Goal: Task Accomplishment & Management: Use online tool/utility

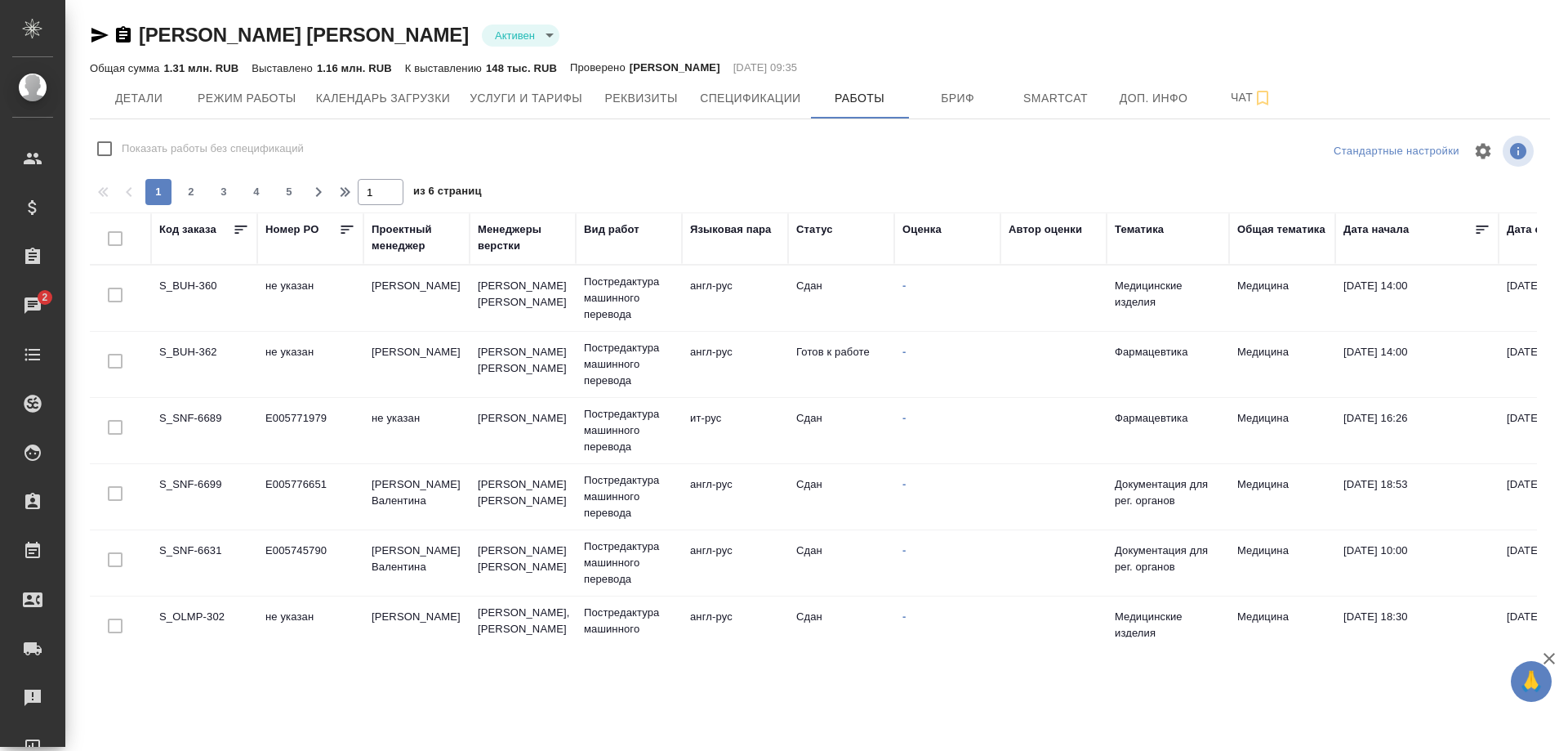
click at [197, 286] on td "S_BUH-360" at bounding box center [204, 298] width 106 height 57
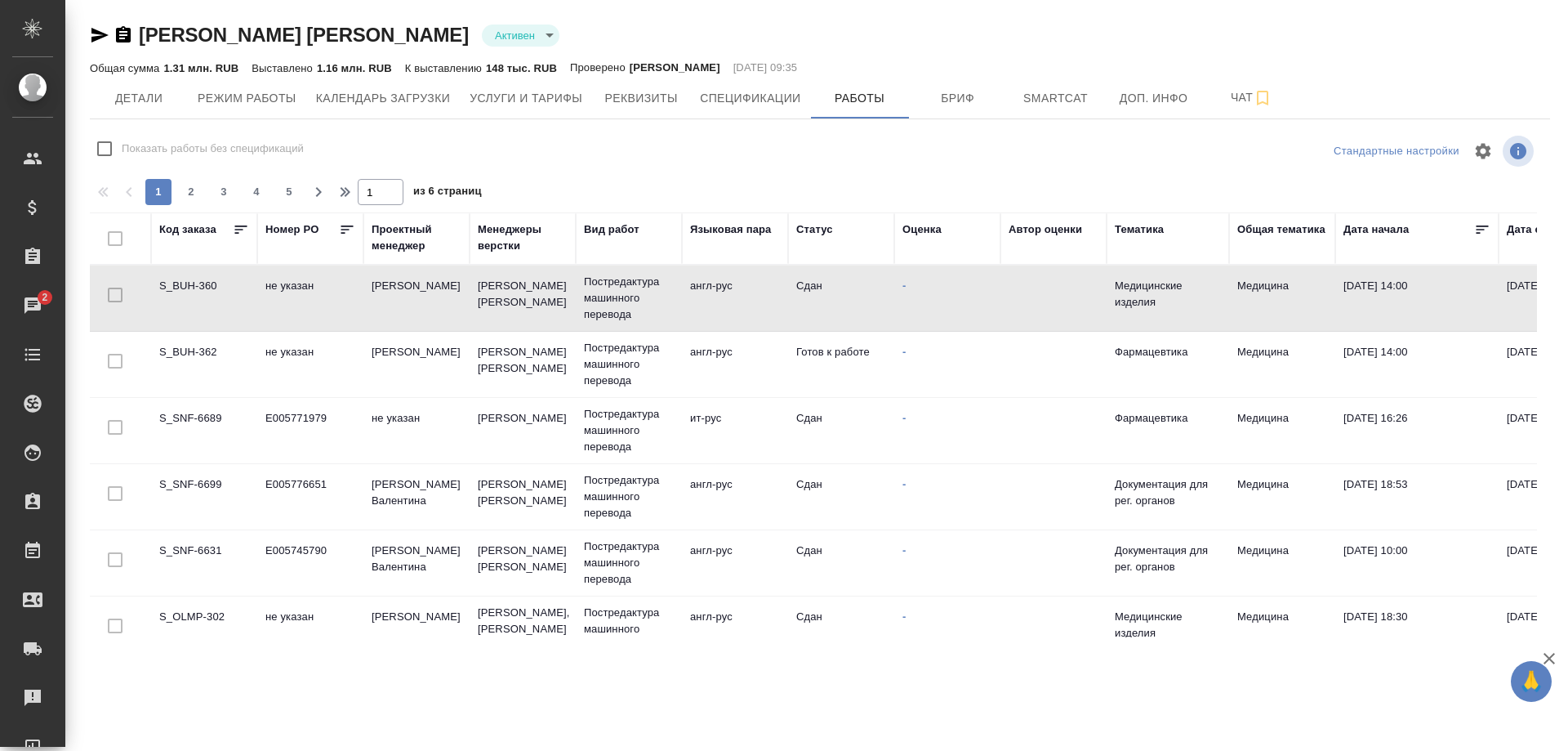
click at [197, 286] on td "S_BUH-360" at bounding box center [204, 298] width 106 height 57
click at [201, 350] on td "S_BUH-362" at bounding box center [204, 364] width 106 height 57
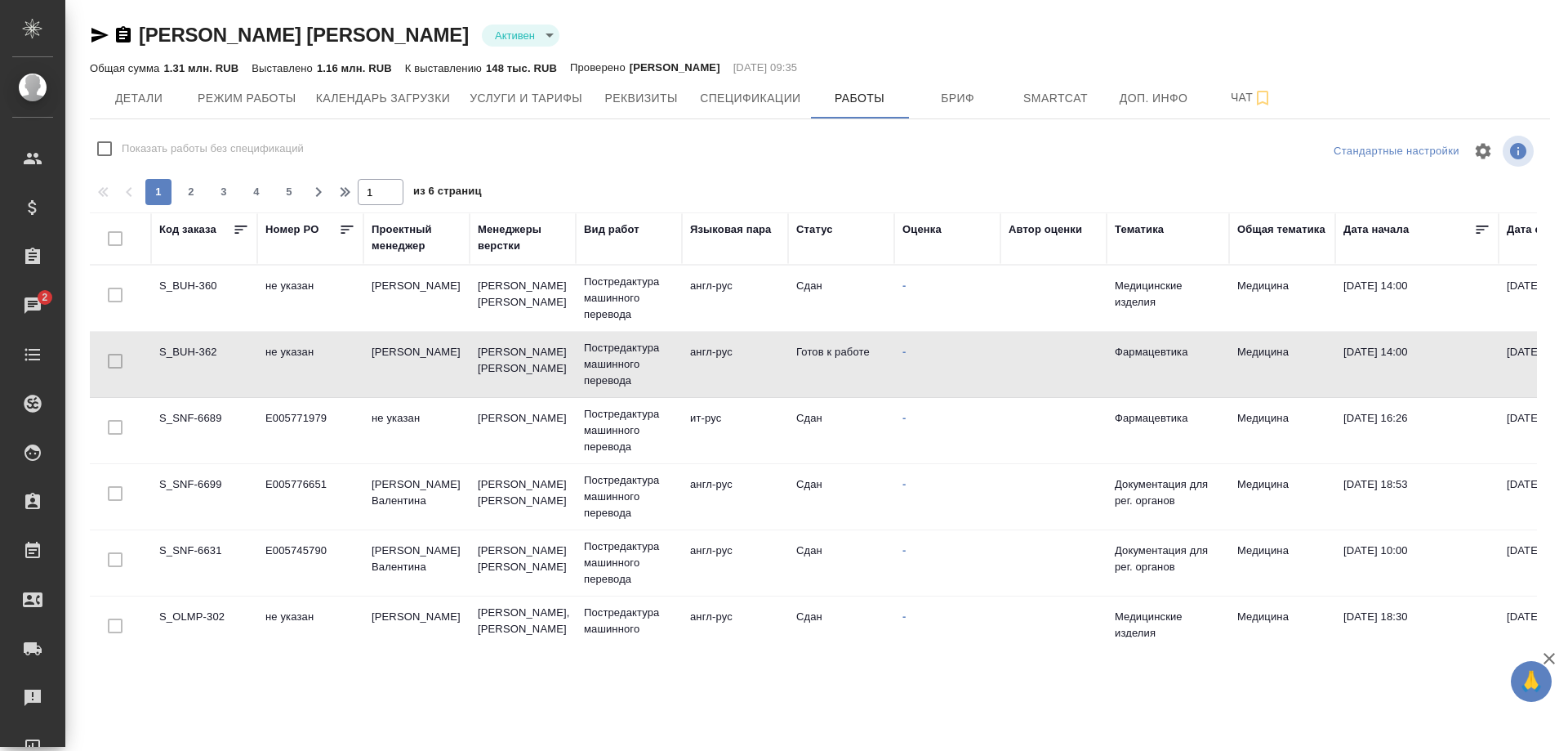
click at [201, 350] on td "S_BUH-362" at bounding box center [204, 364] width 106 height 57
click at [180, 418] on td "S_SNF-6689" at bounding box center [204, 430] width 106 height 57
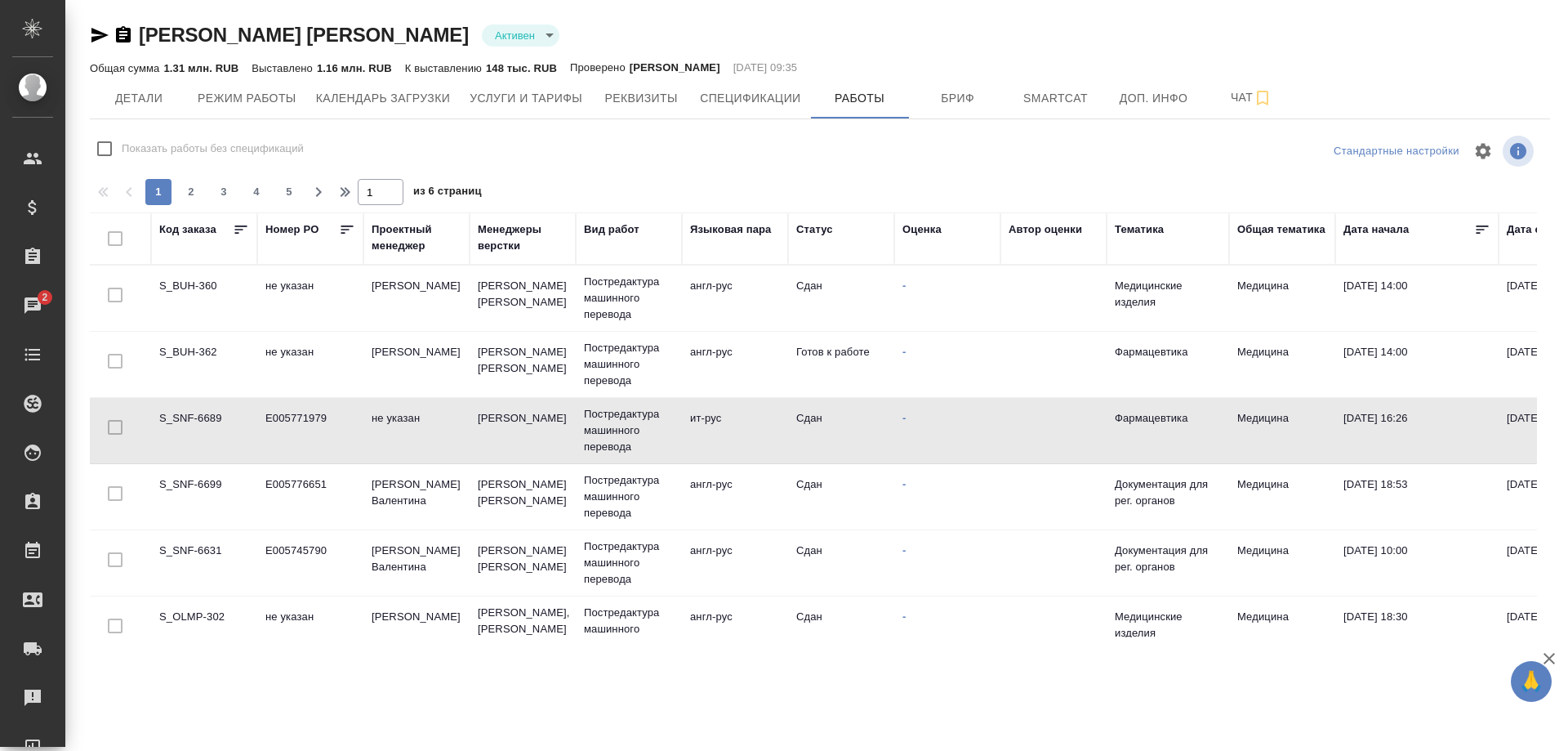
click at [180, 418] on td "S_SNF-6689" at bounding box center [204, 430] width 106 height 57
click at [169, 483] on td "S_SNF-6699" at bounding box center [204, 497] width 106 height 57
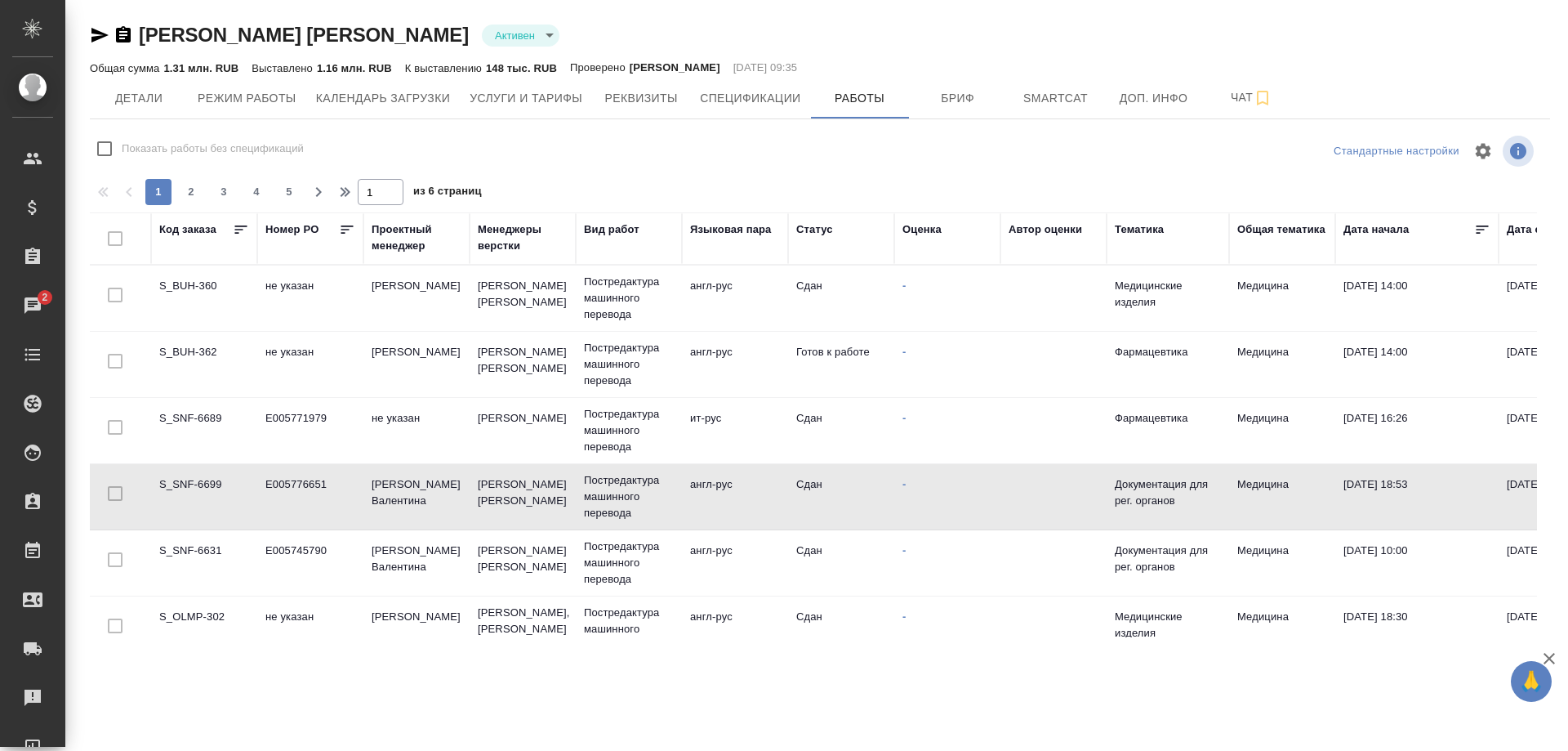
click at [169, 483] on td "S_SNF-6699" at bounding box center [204, 497] width 106 height 57
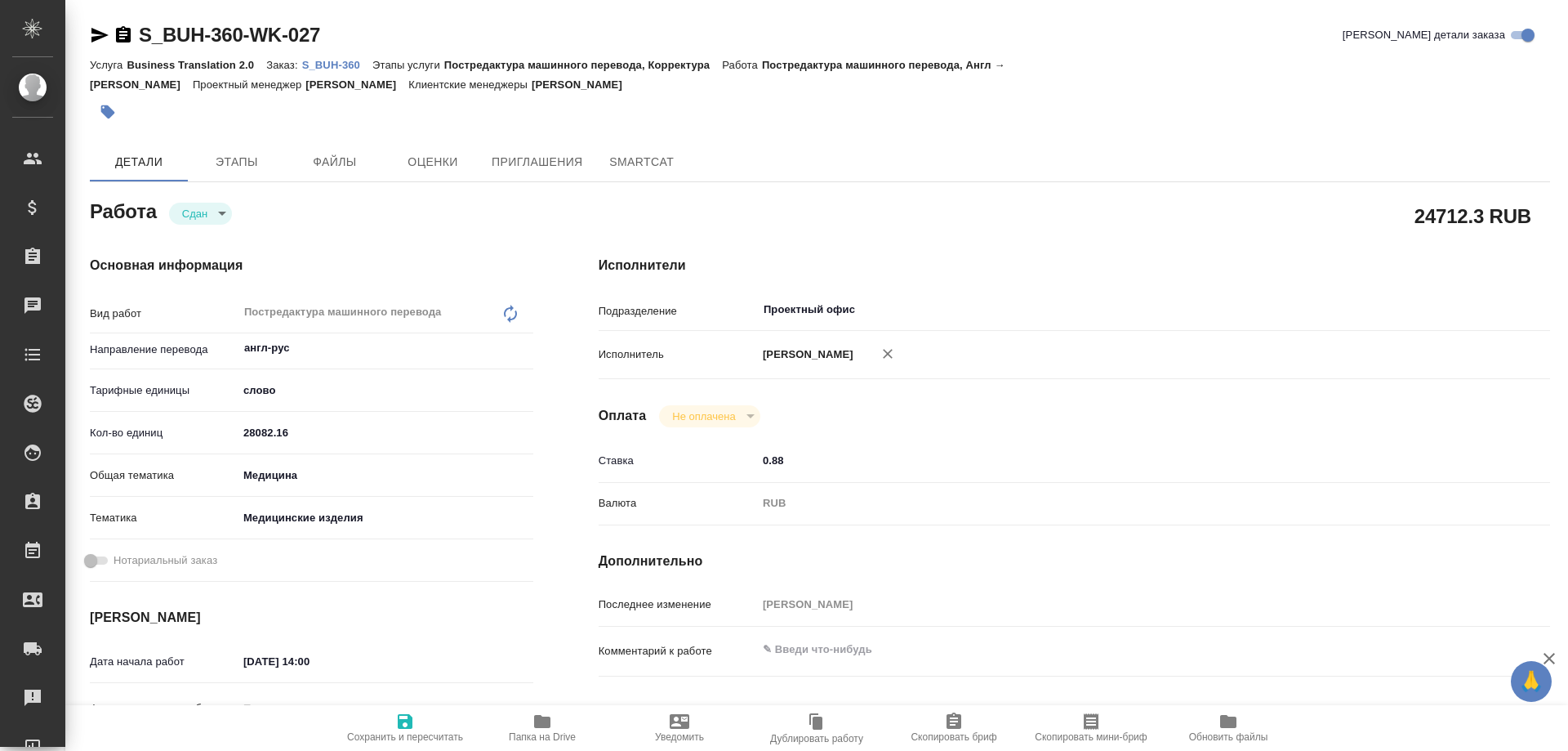
type textarea "x"
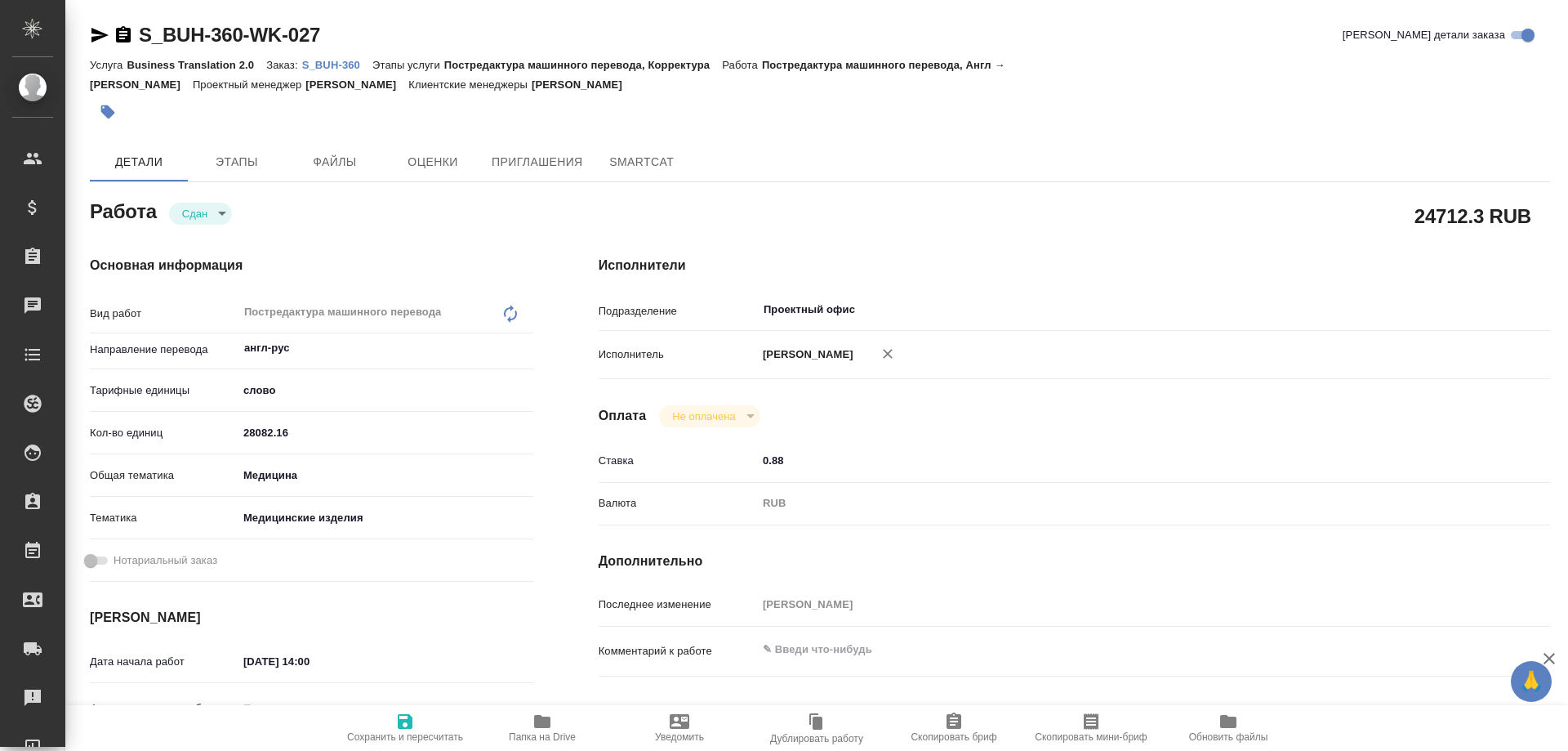
type textarea "x"
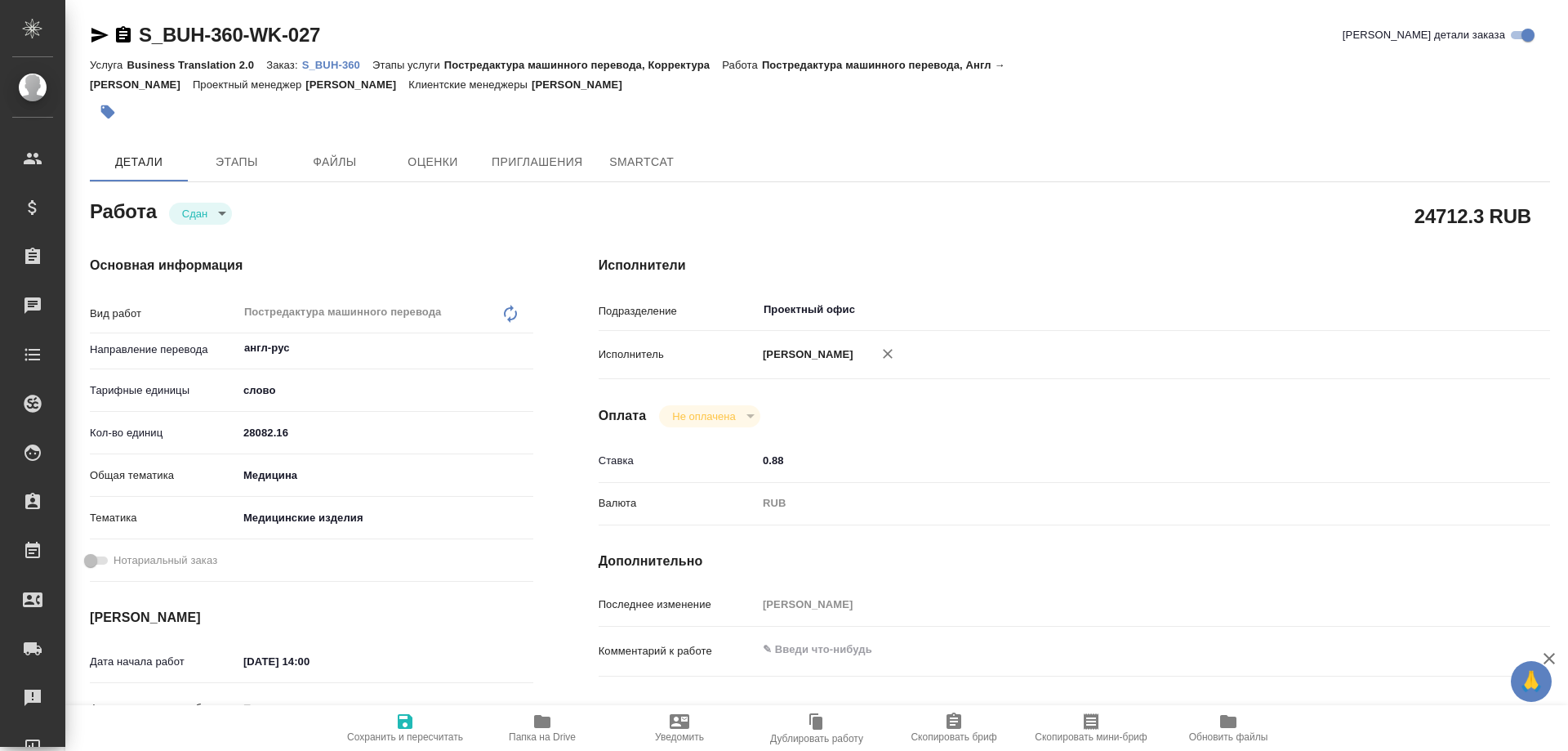
type textarea "x"
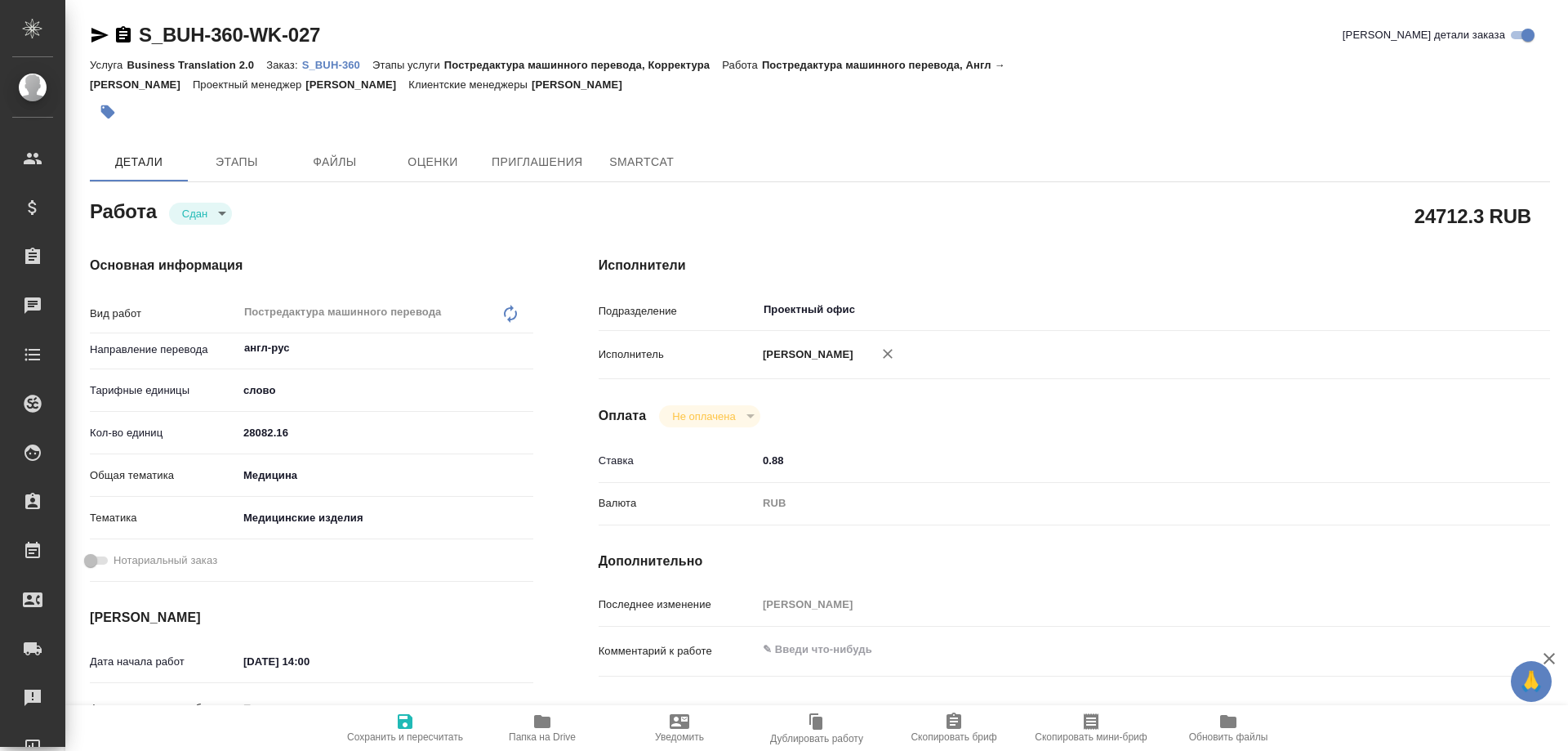
type textarea "x"
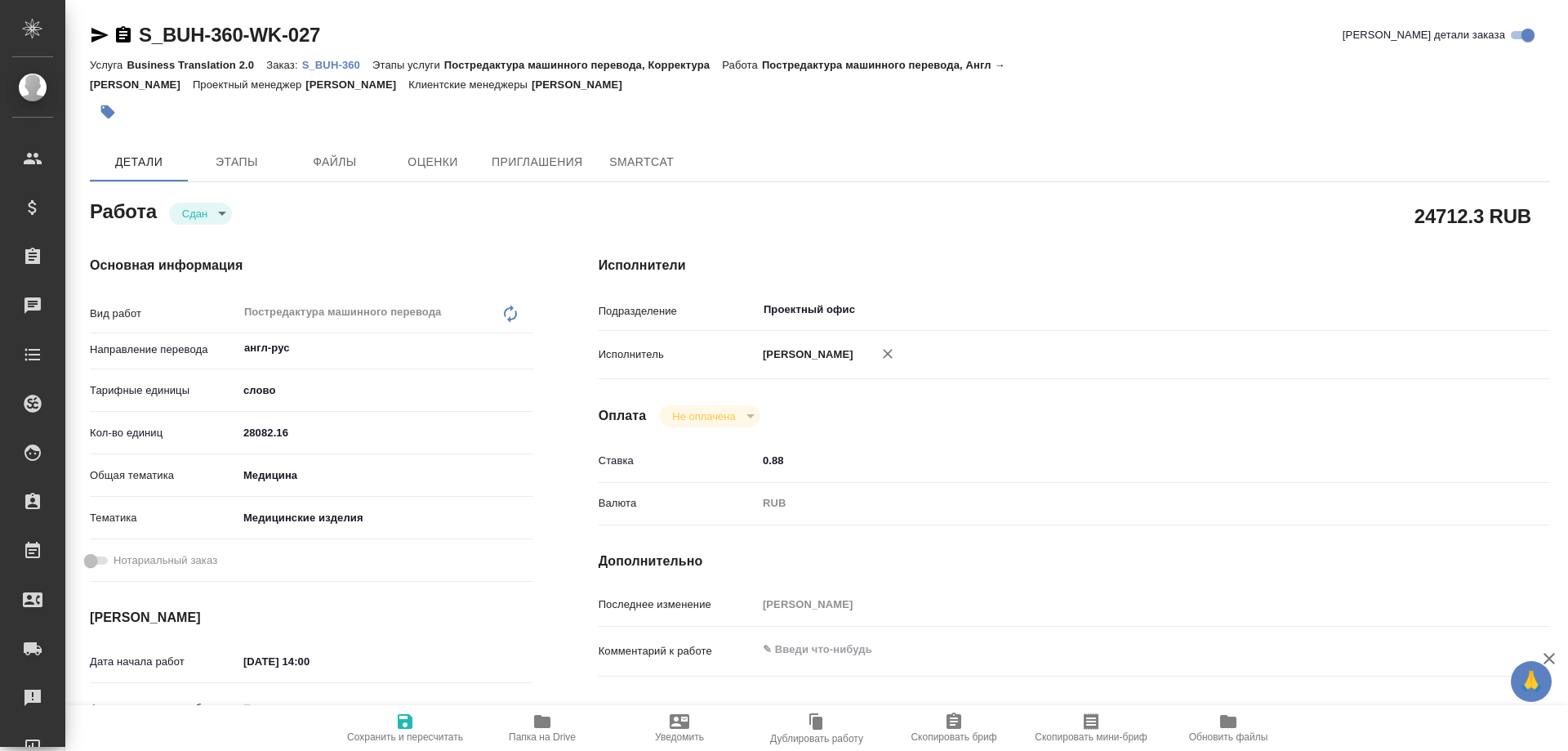
type textarea "x"
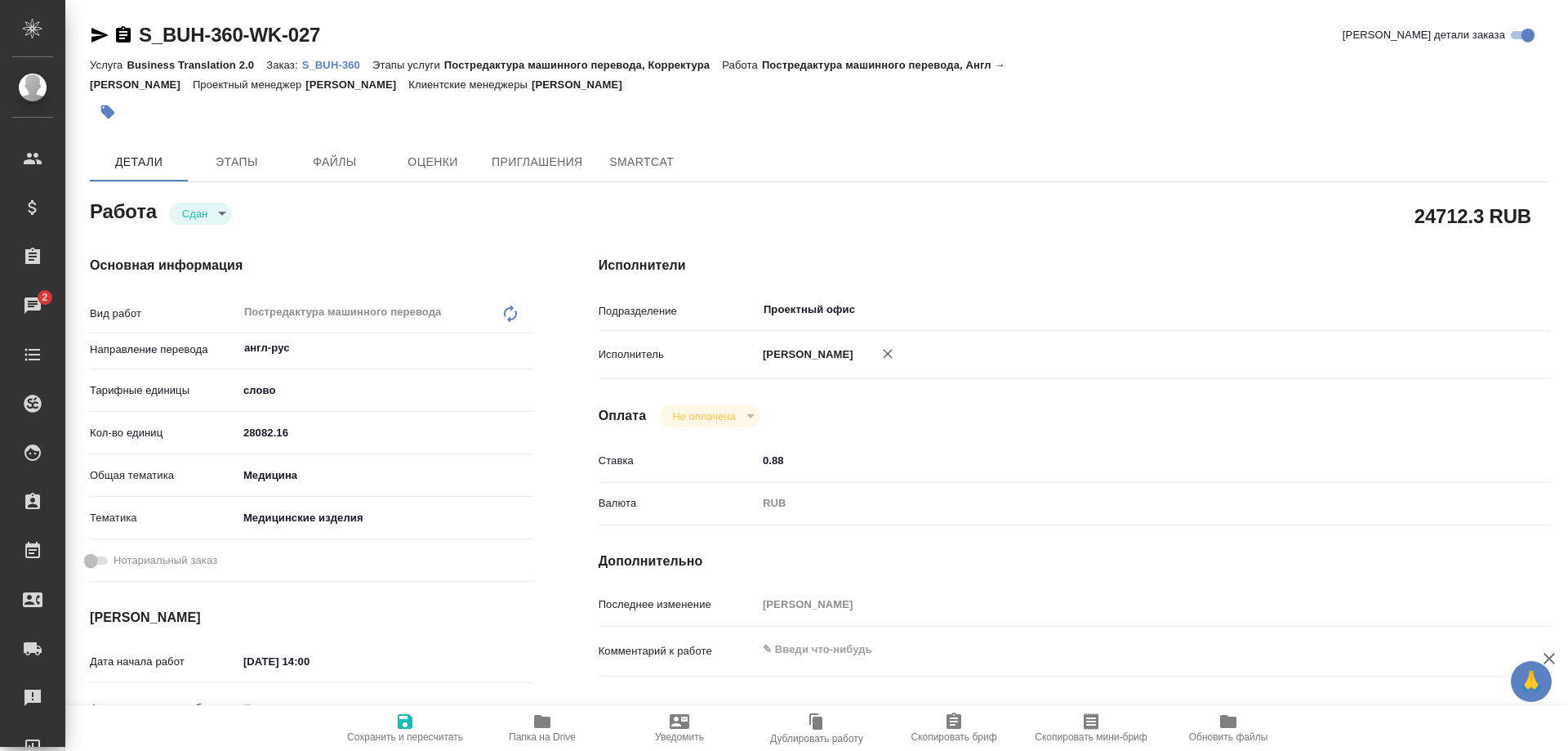
type textarea "x"
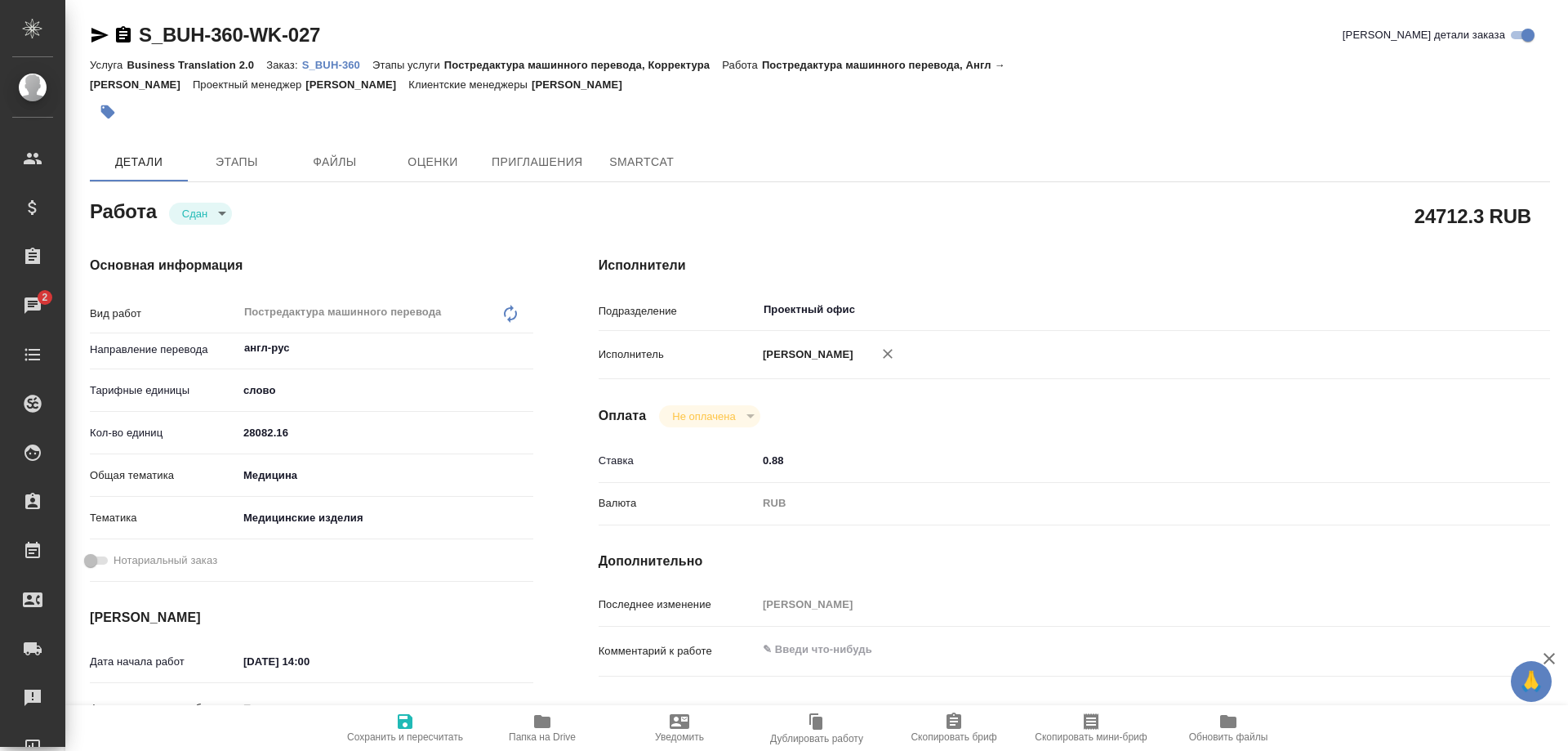
click at [326, 60] on p "S_BUH-360" at bounding box center [337, 64] width 71 height 12
type textarea "x"
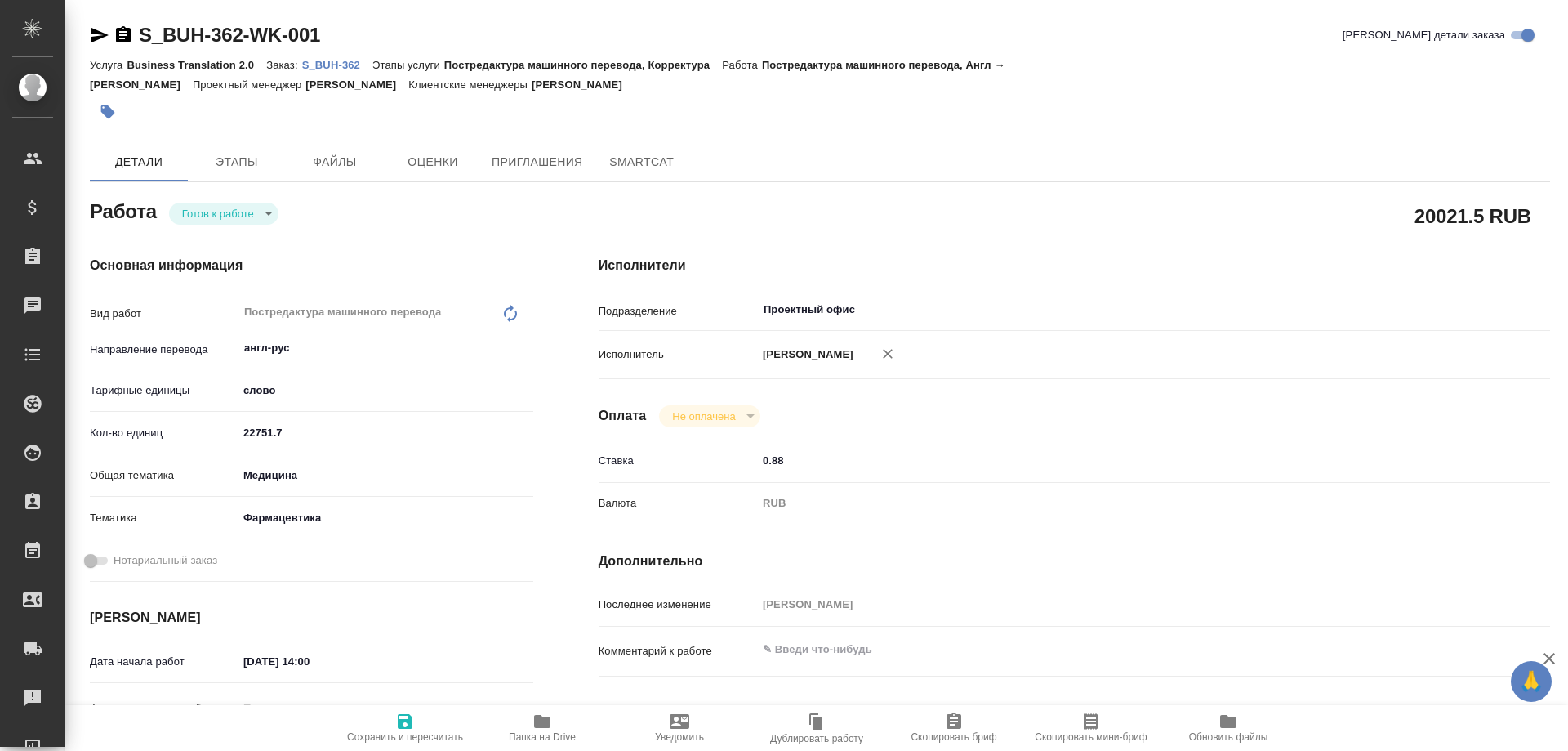
type textarea "x"
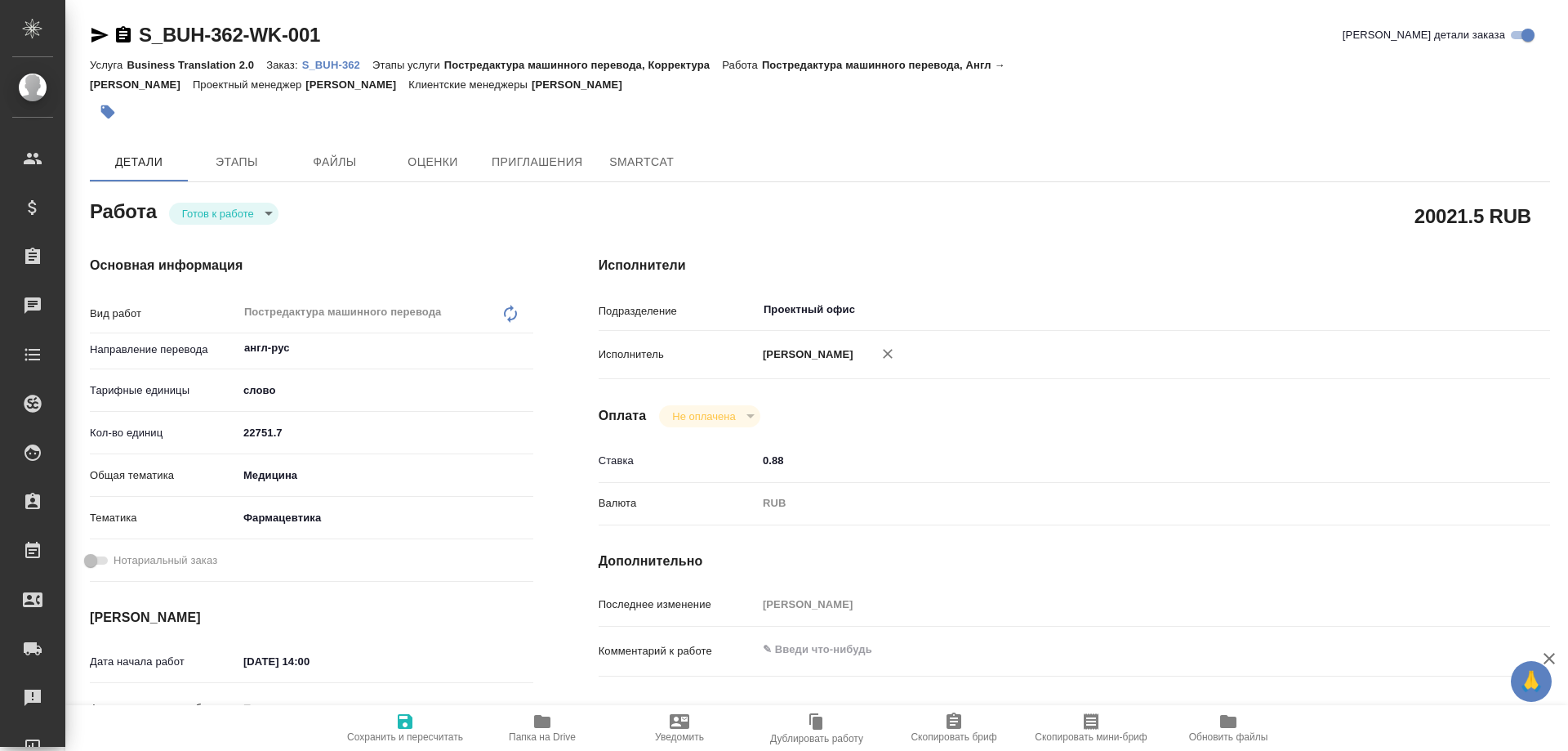
type textarea "x"
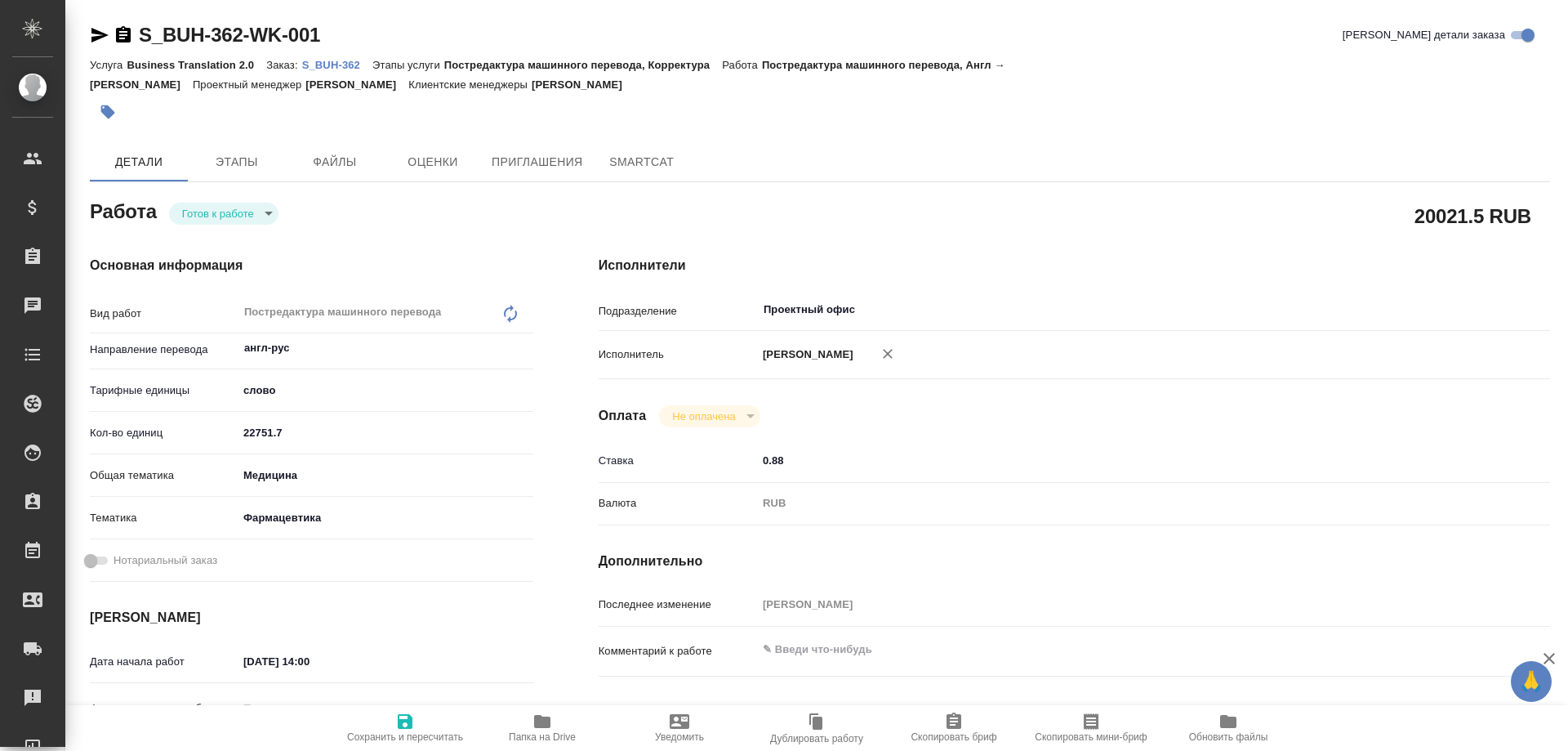
type textarea "x"
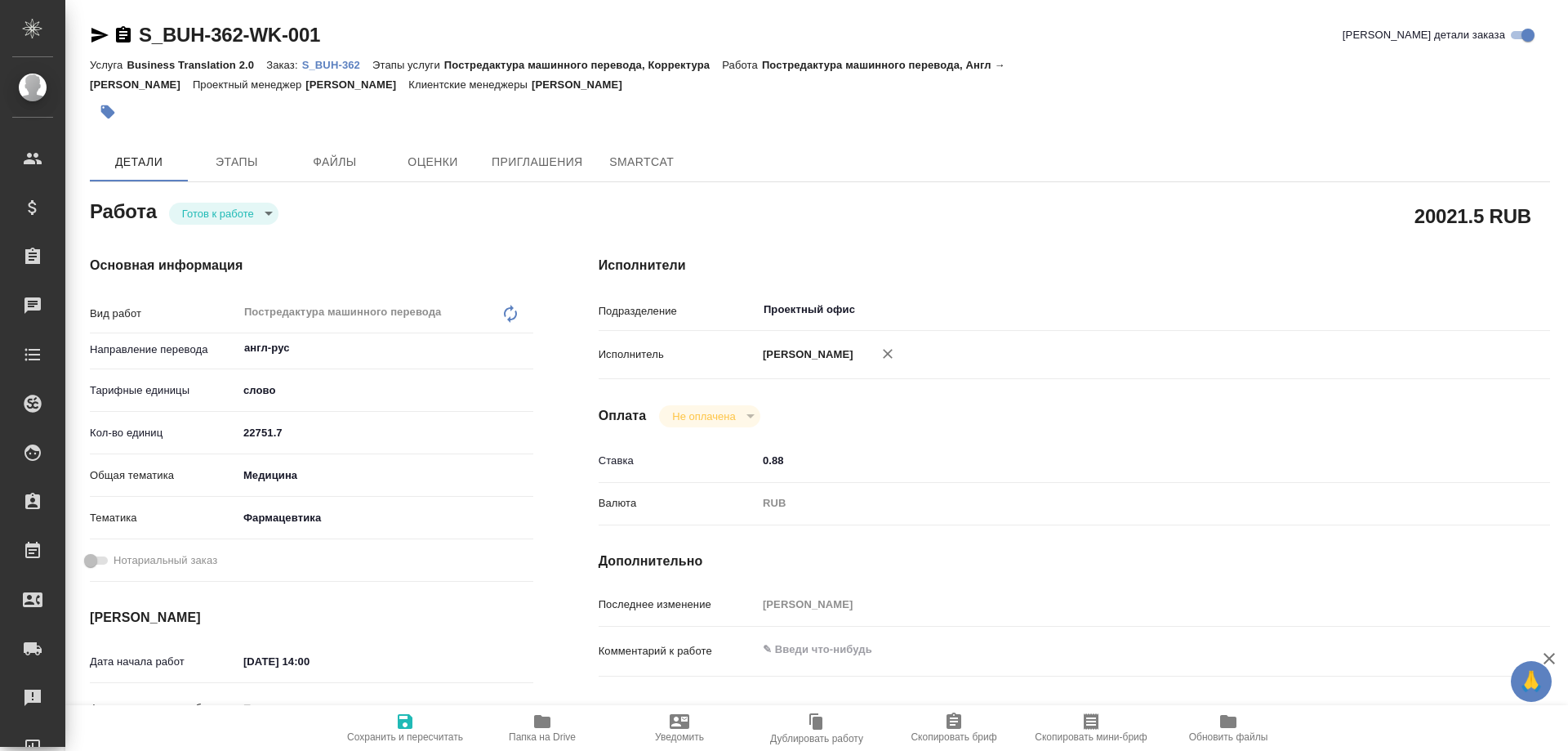
type textarea "x"
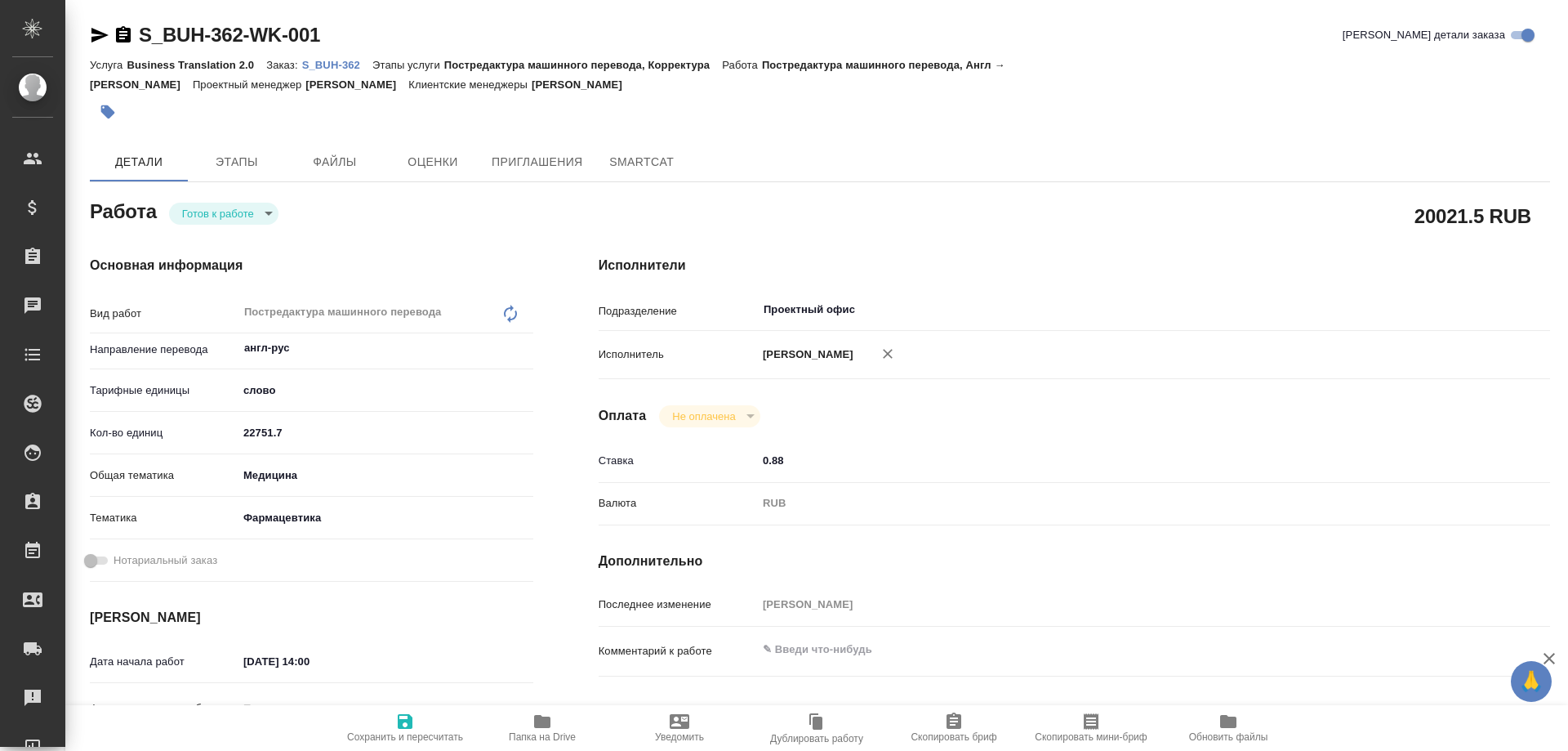
type textarea "x"
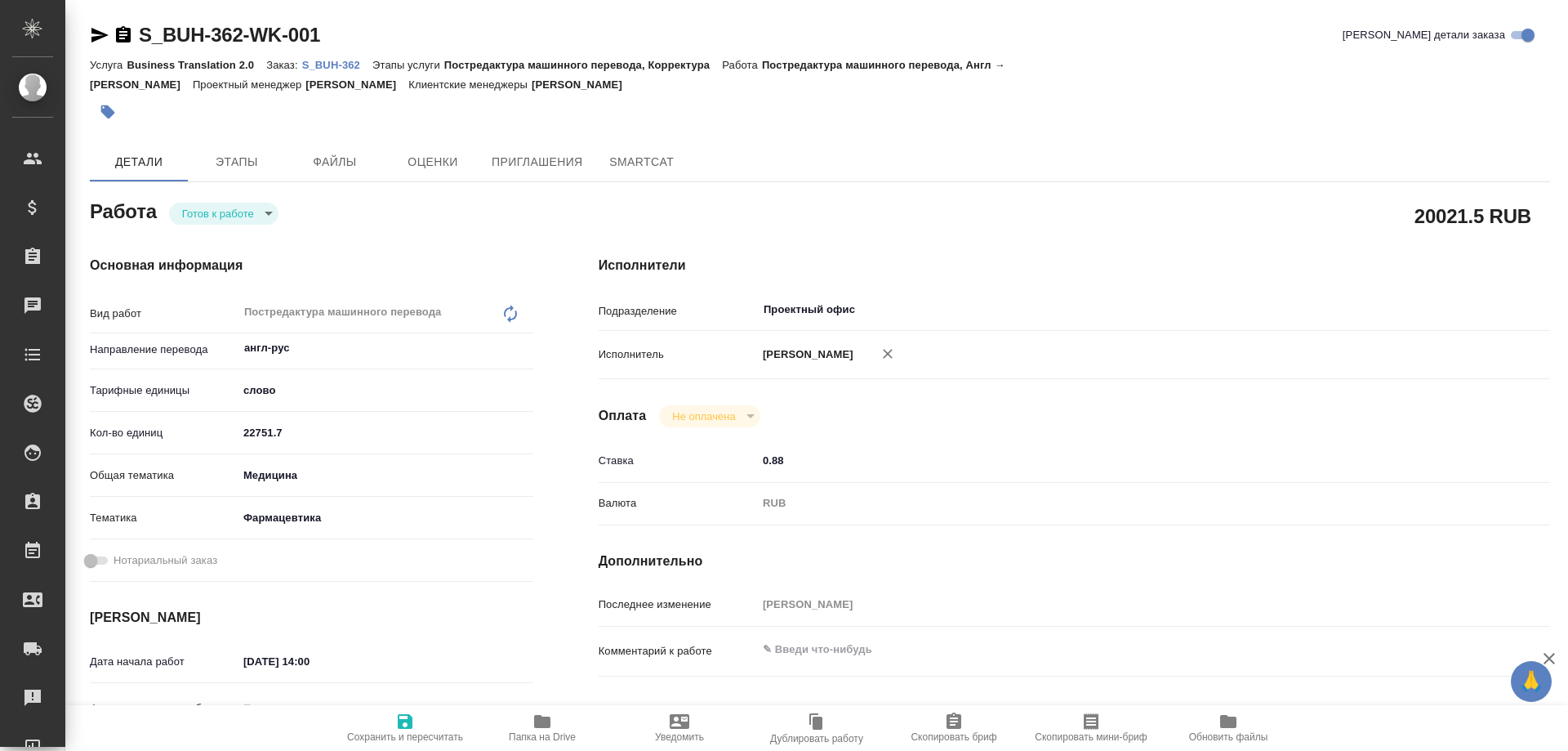
type textarea "x"
click at [325, 60] on p "S_BUH-362" at bounding box center [337, 64] width 71 height 12
type textarea "x"
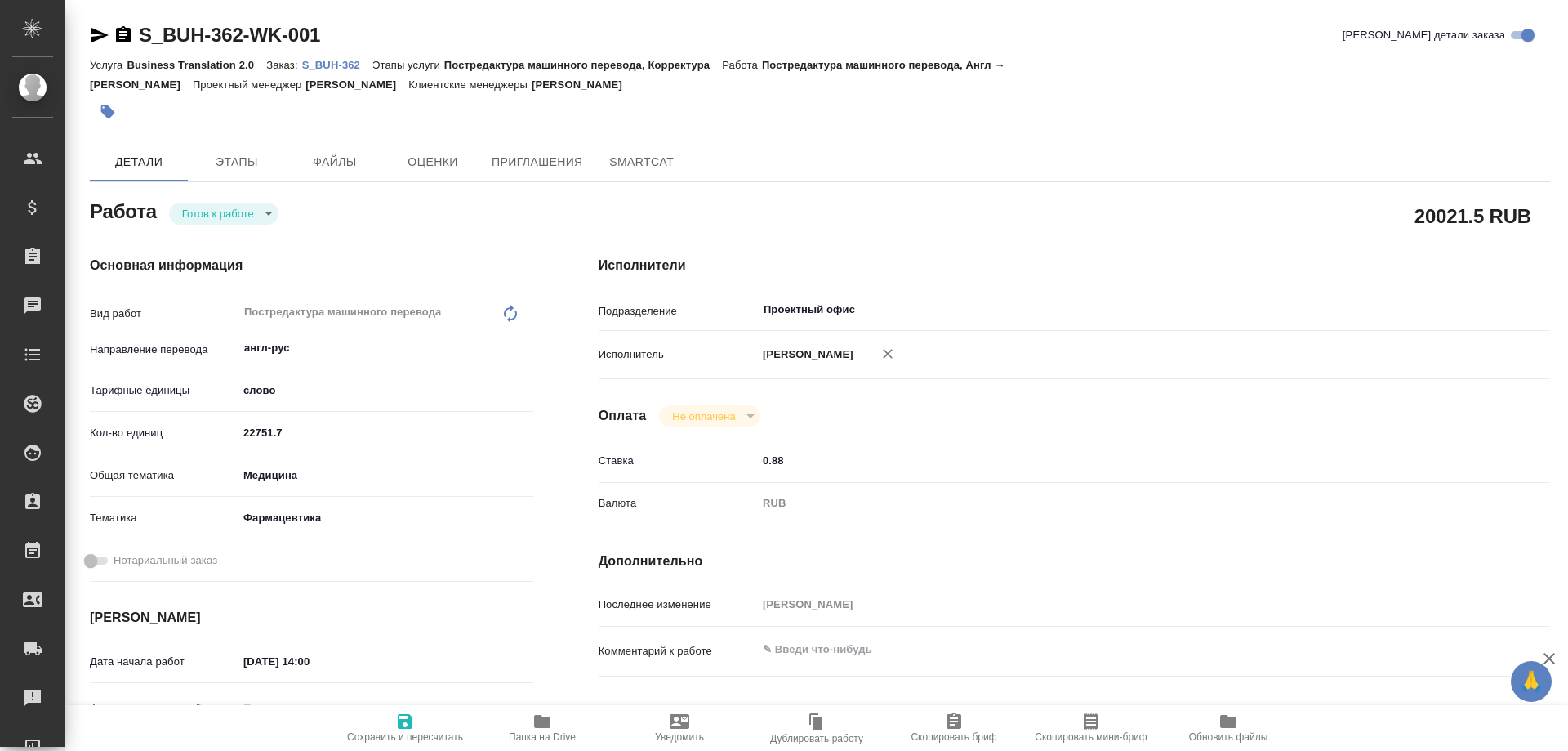
type textarea "x"
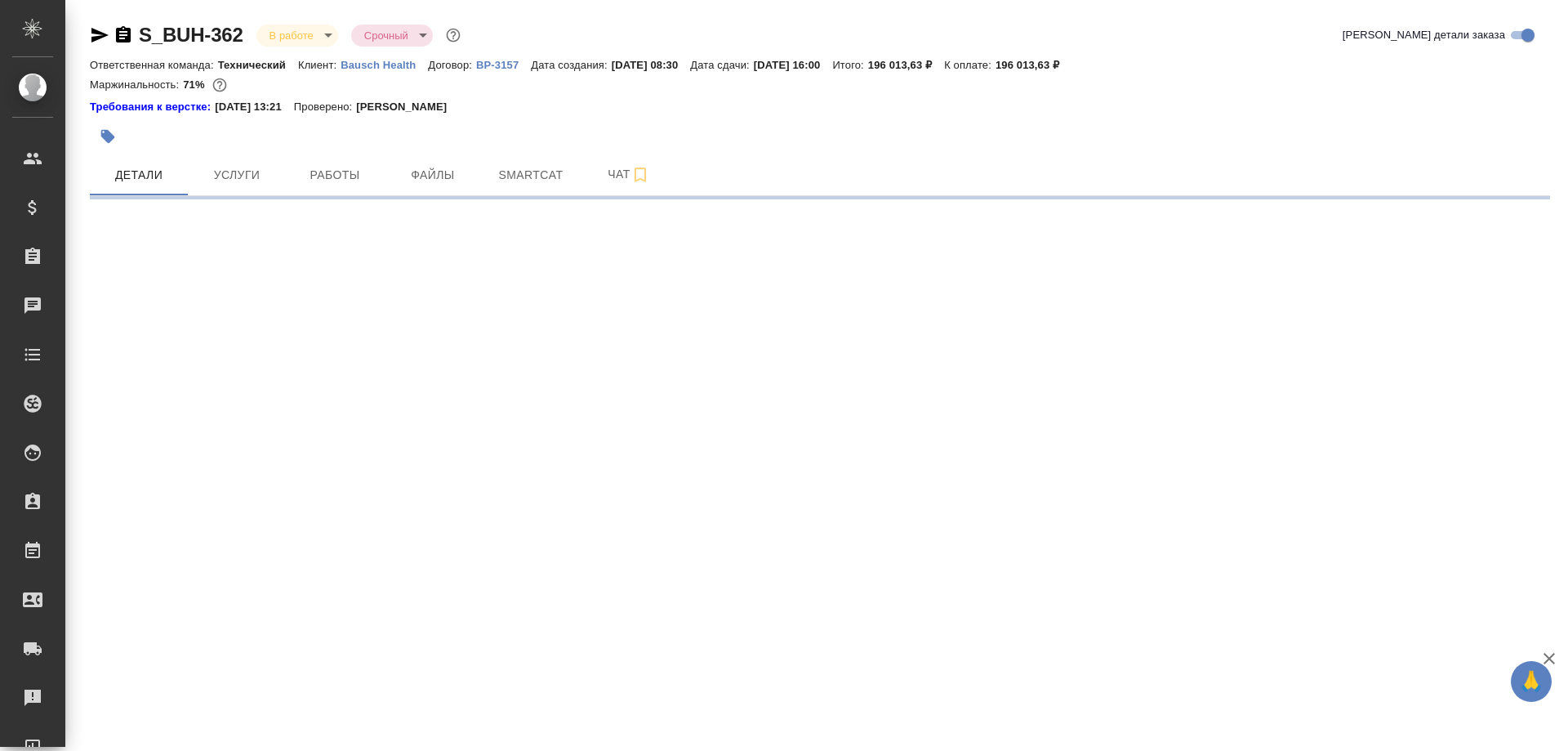
select select "RU"
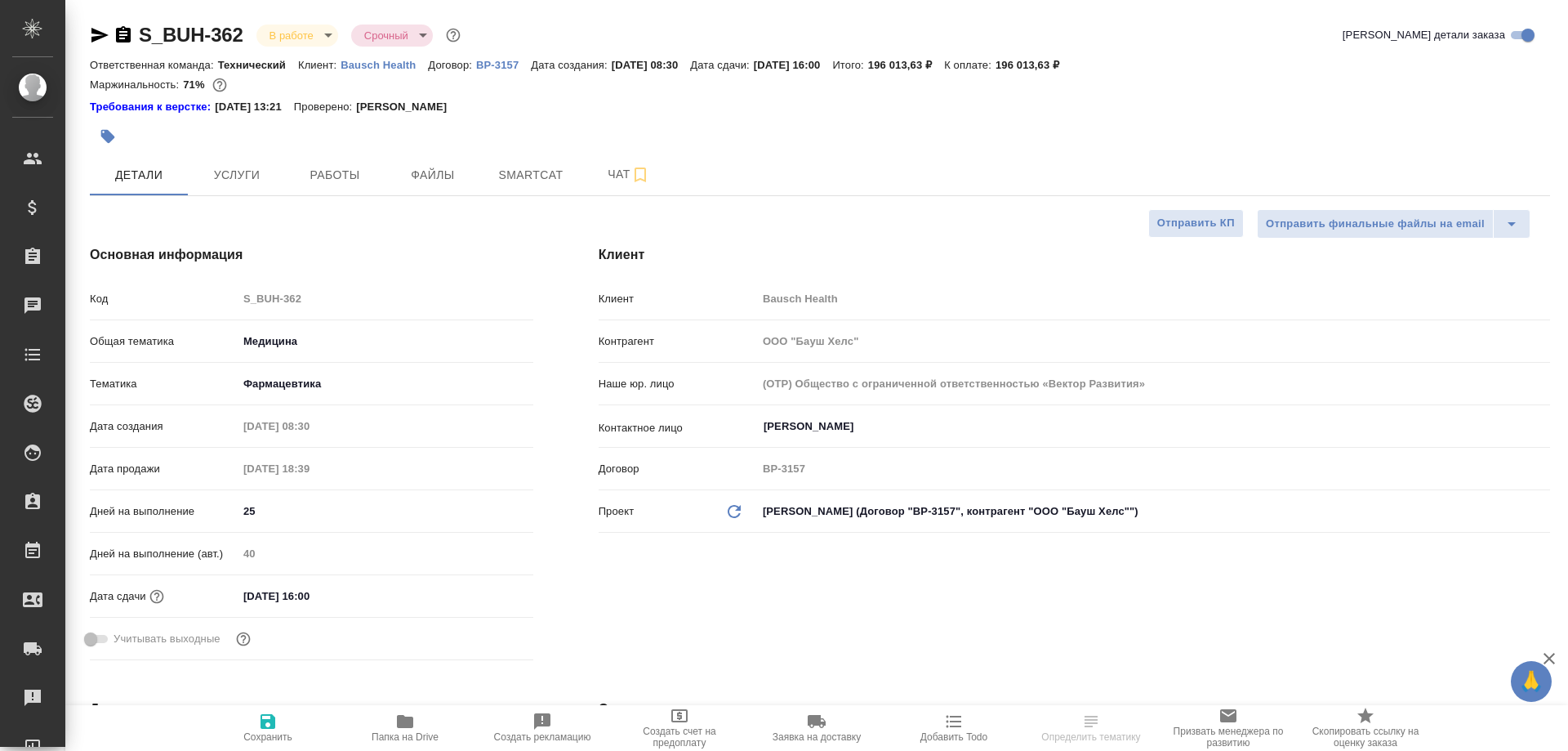
type textarea "x"
type input "[PERSON_NAME]"
type input "Переверзева Анна a.pereverzeva"
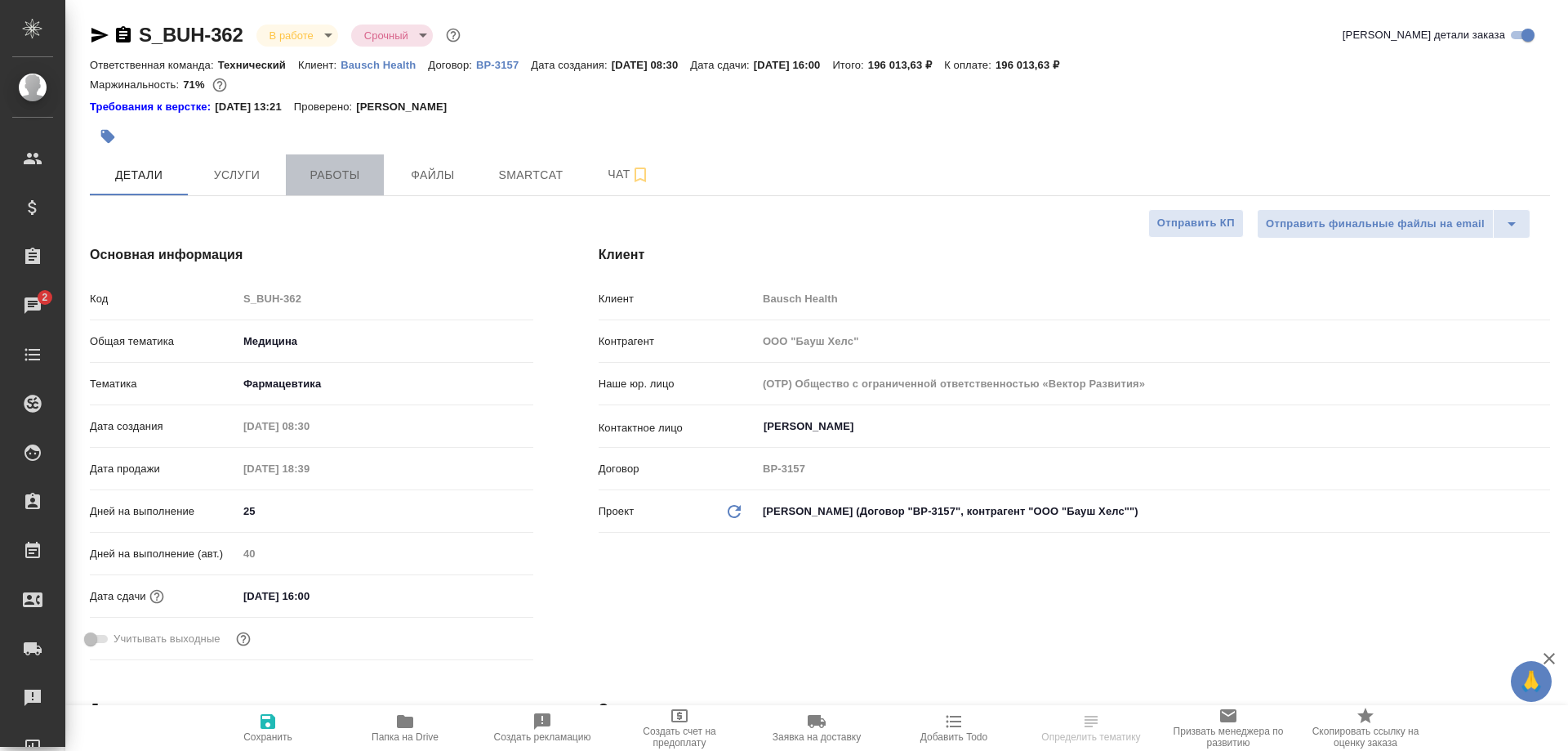
click at [357, 169] on span "Работы" at bounding box center [335, 175] width 78 height 21
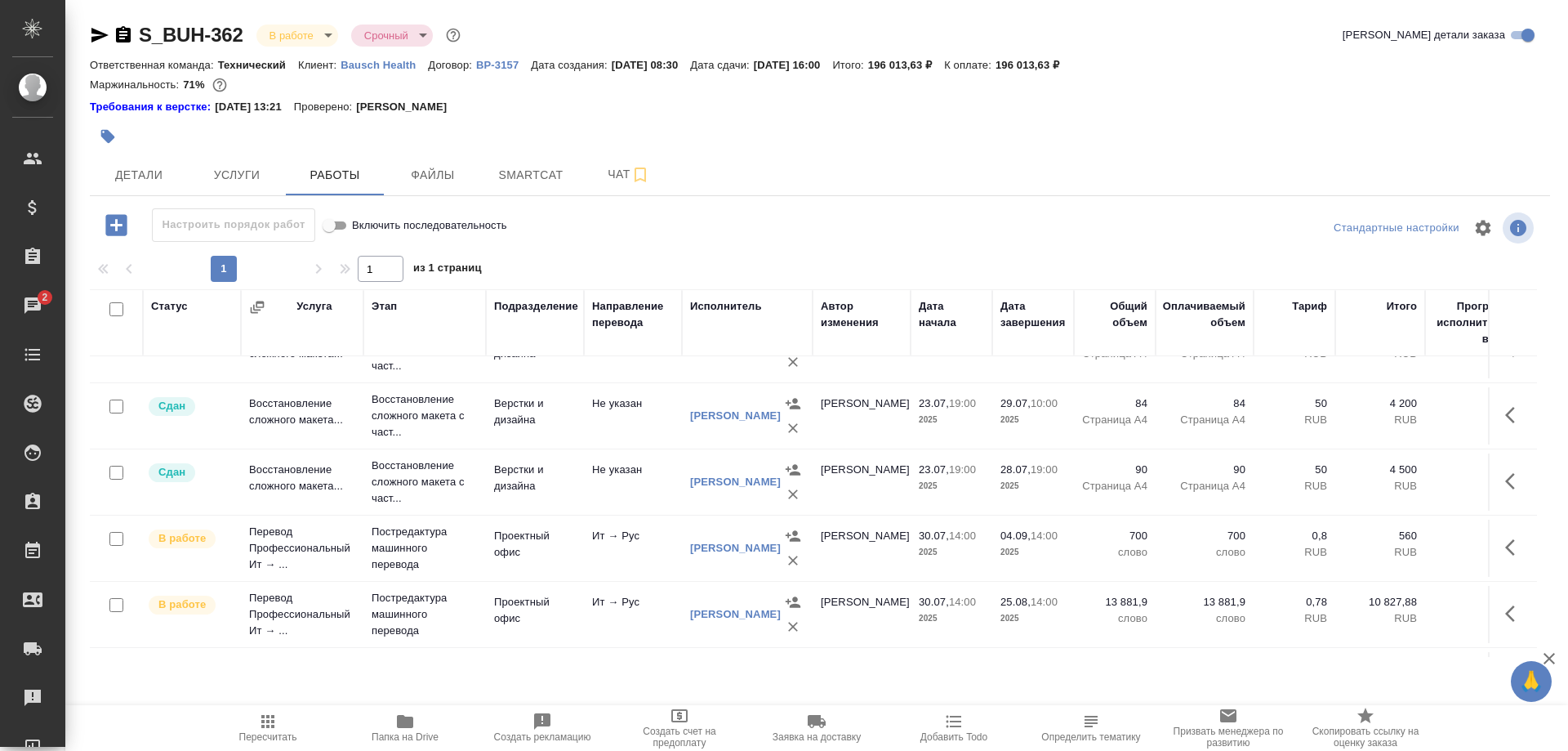
scroll to position [163, 0]
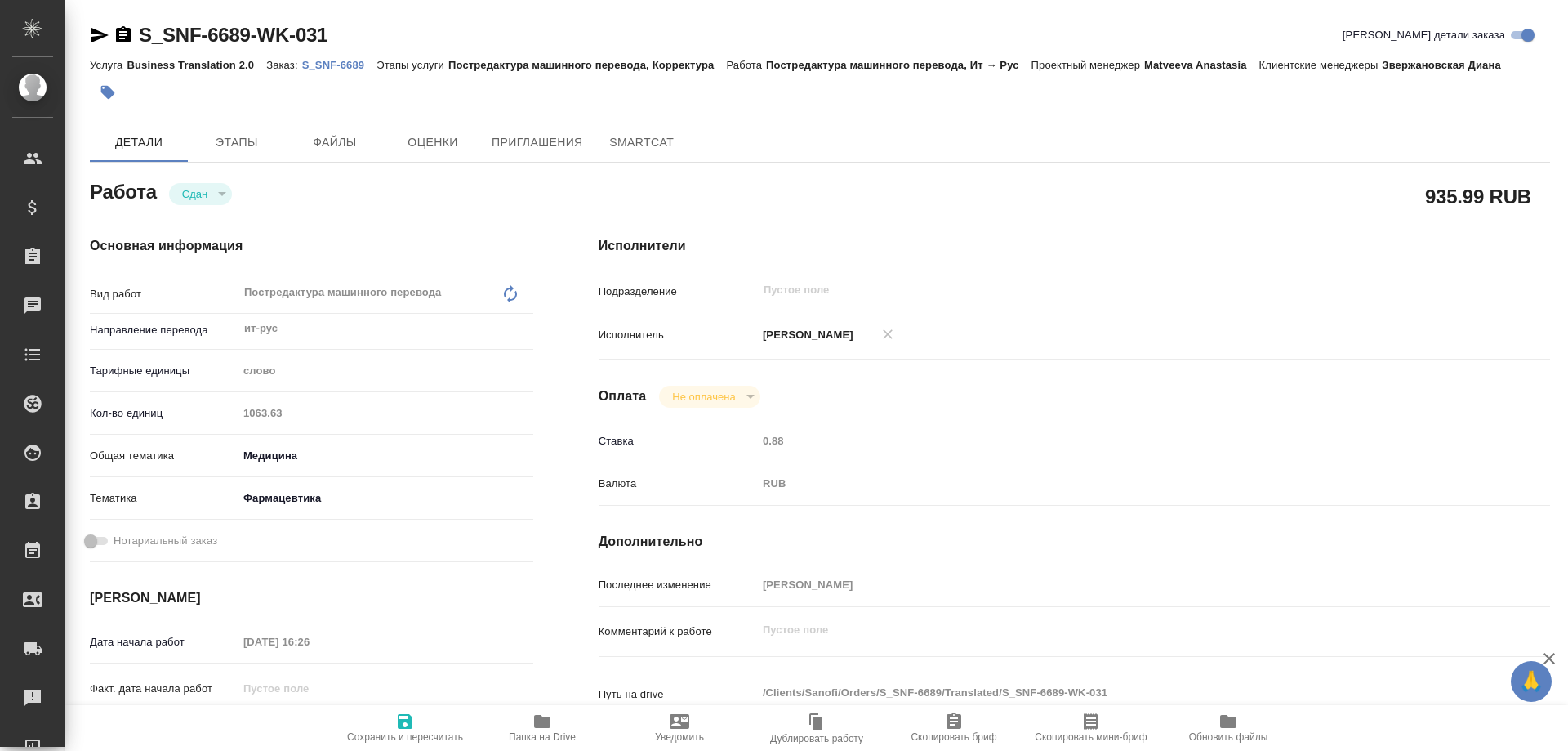
type textarea "x"
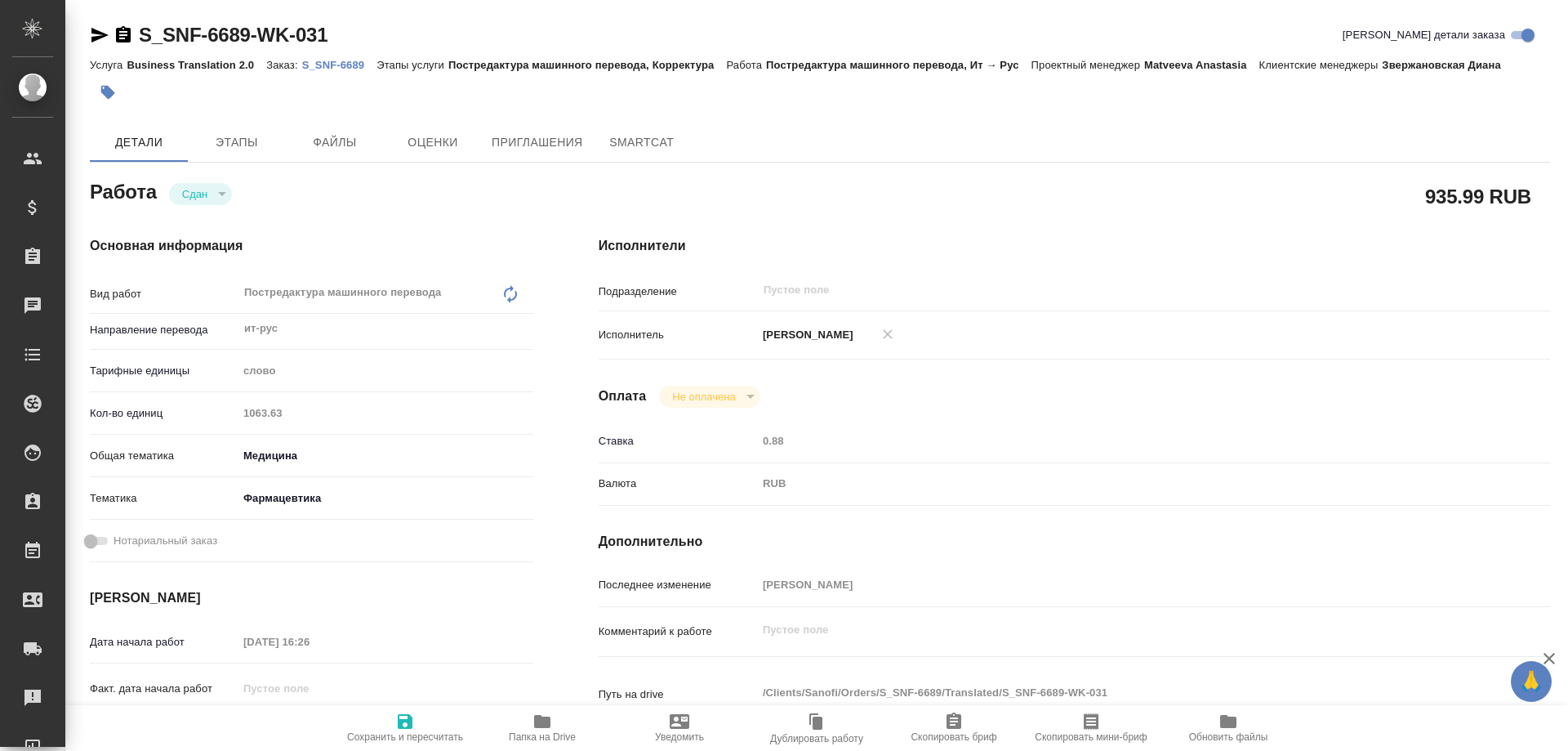
type textarea "x"
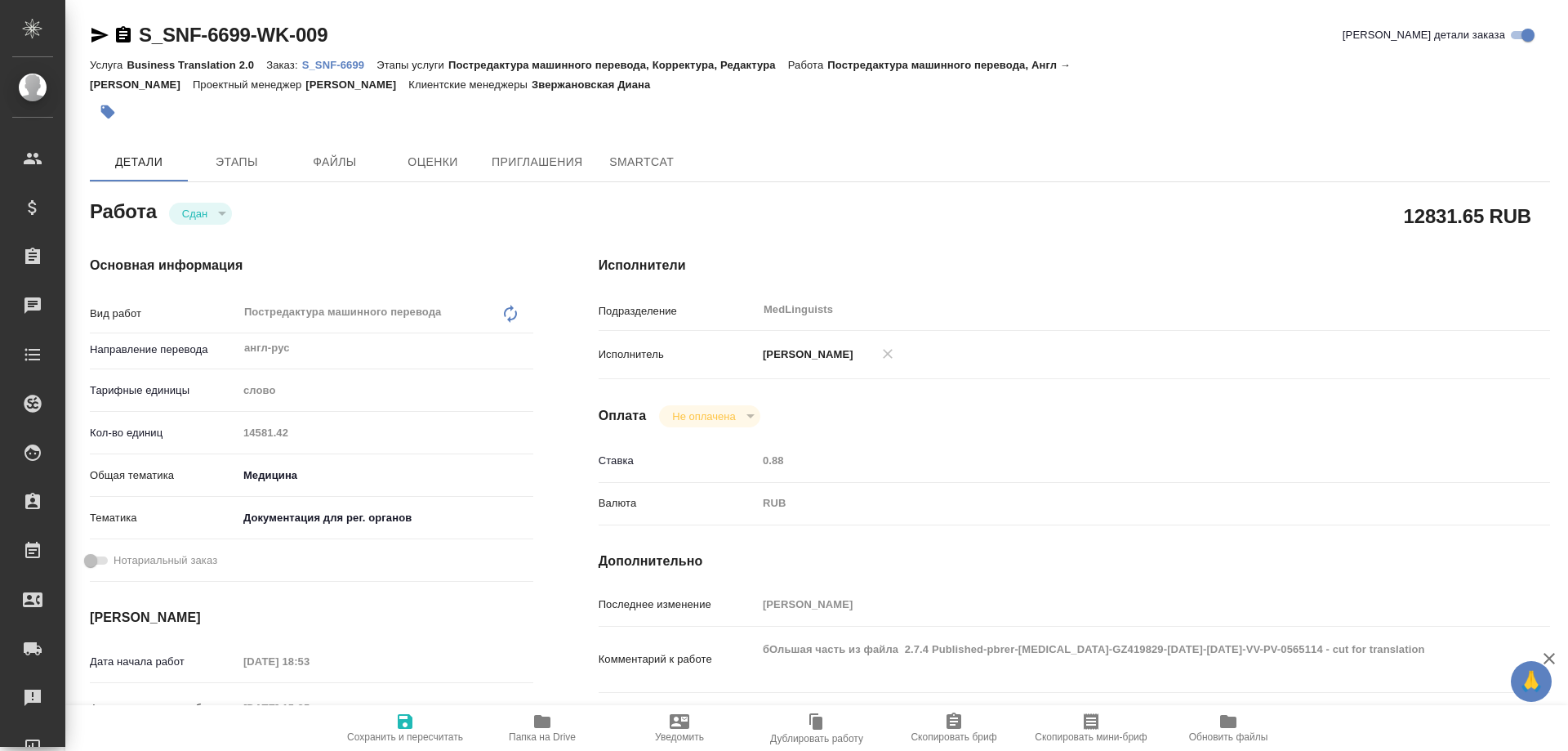
type textarea "x"
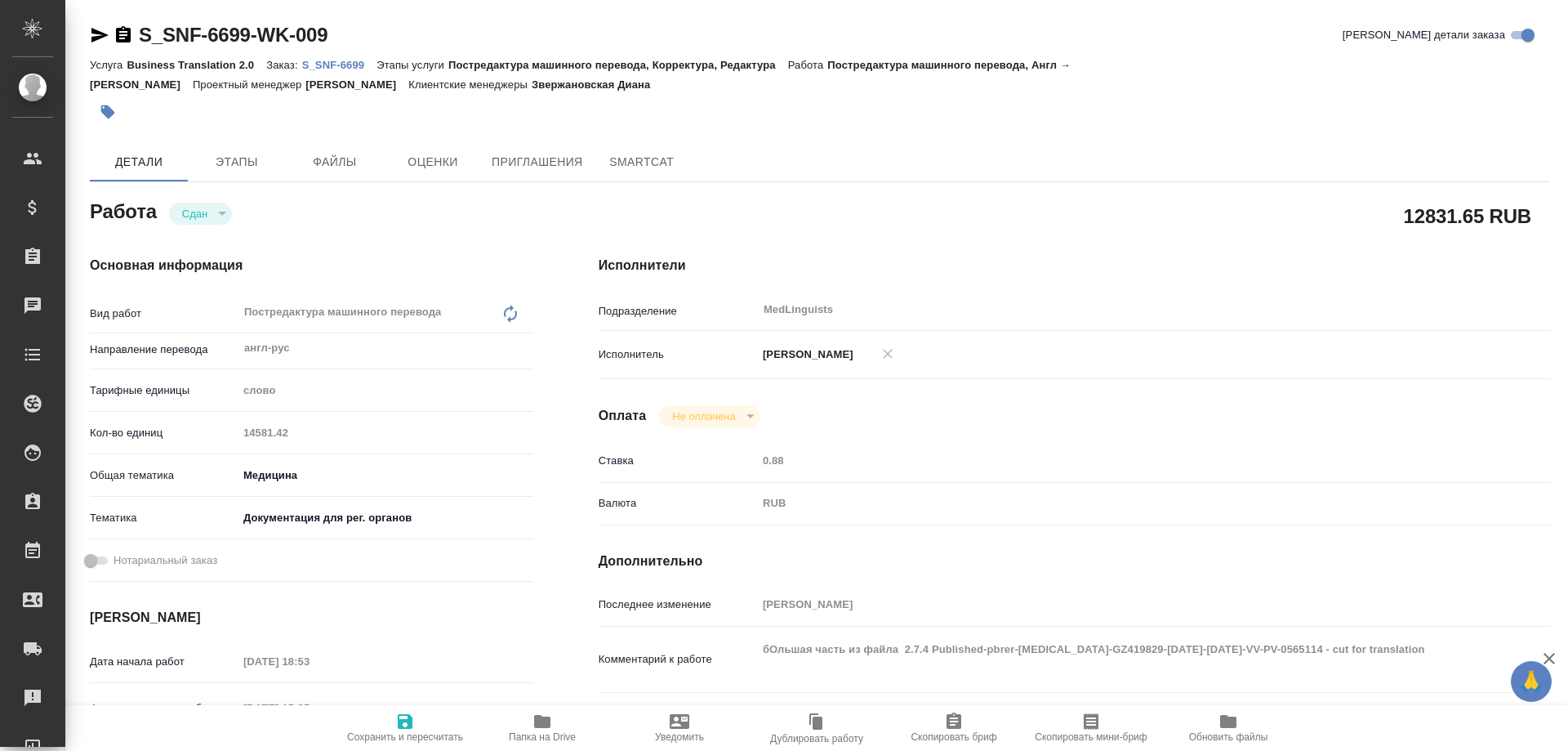
type textarea "x"
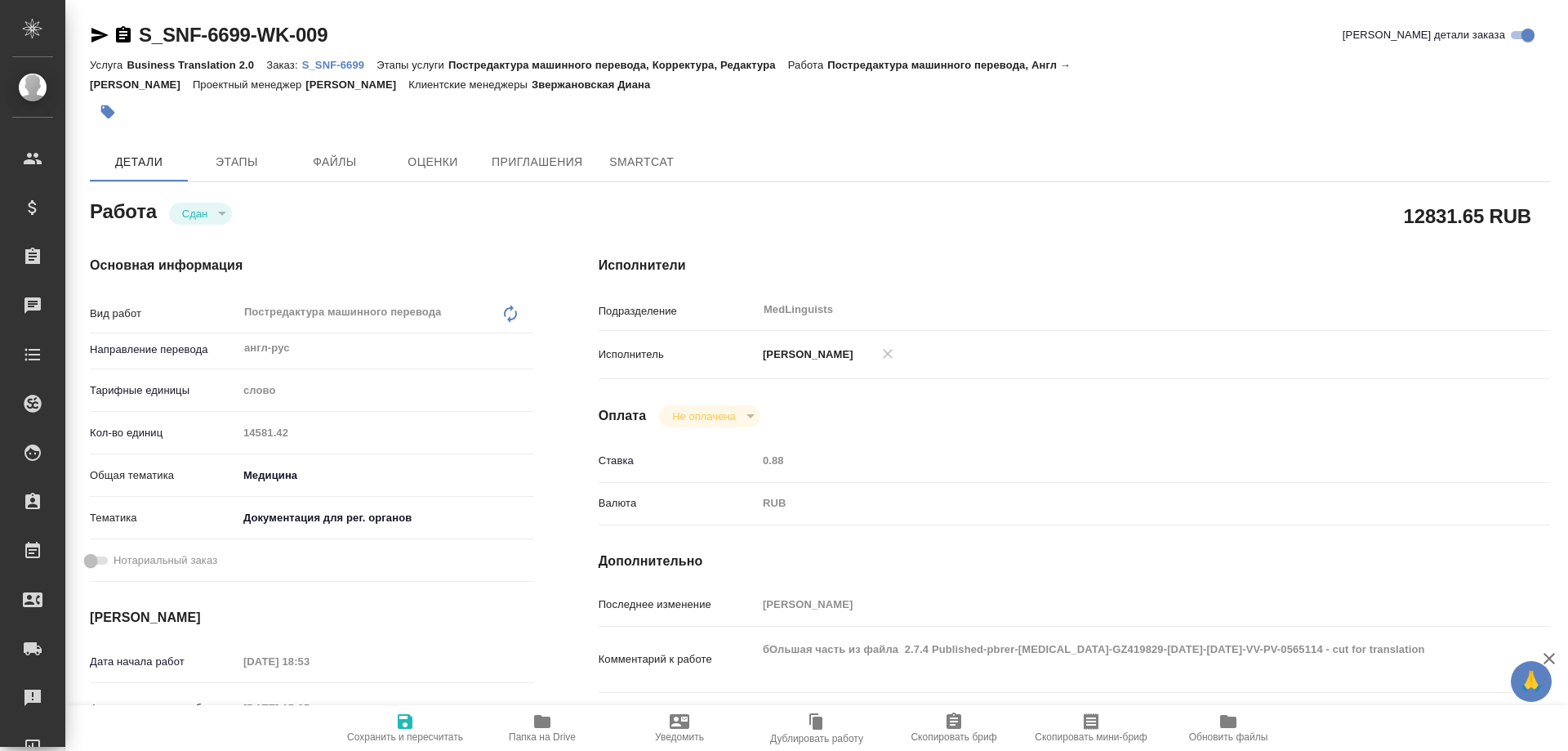
type textarea "x"
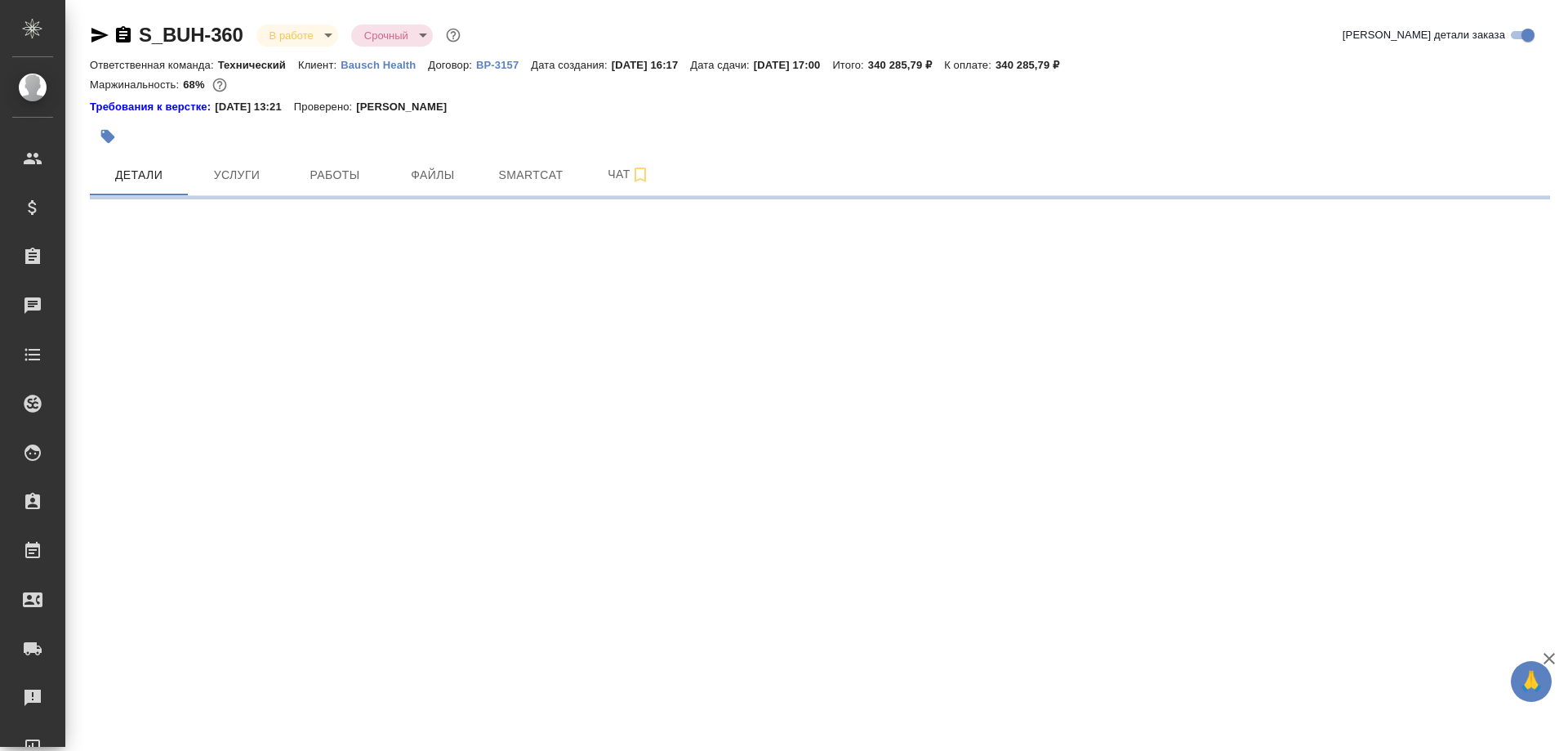
select select "RU"
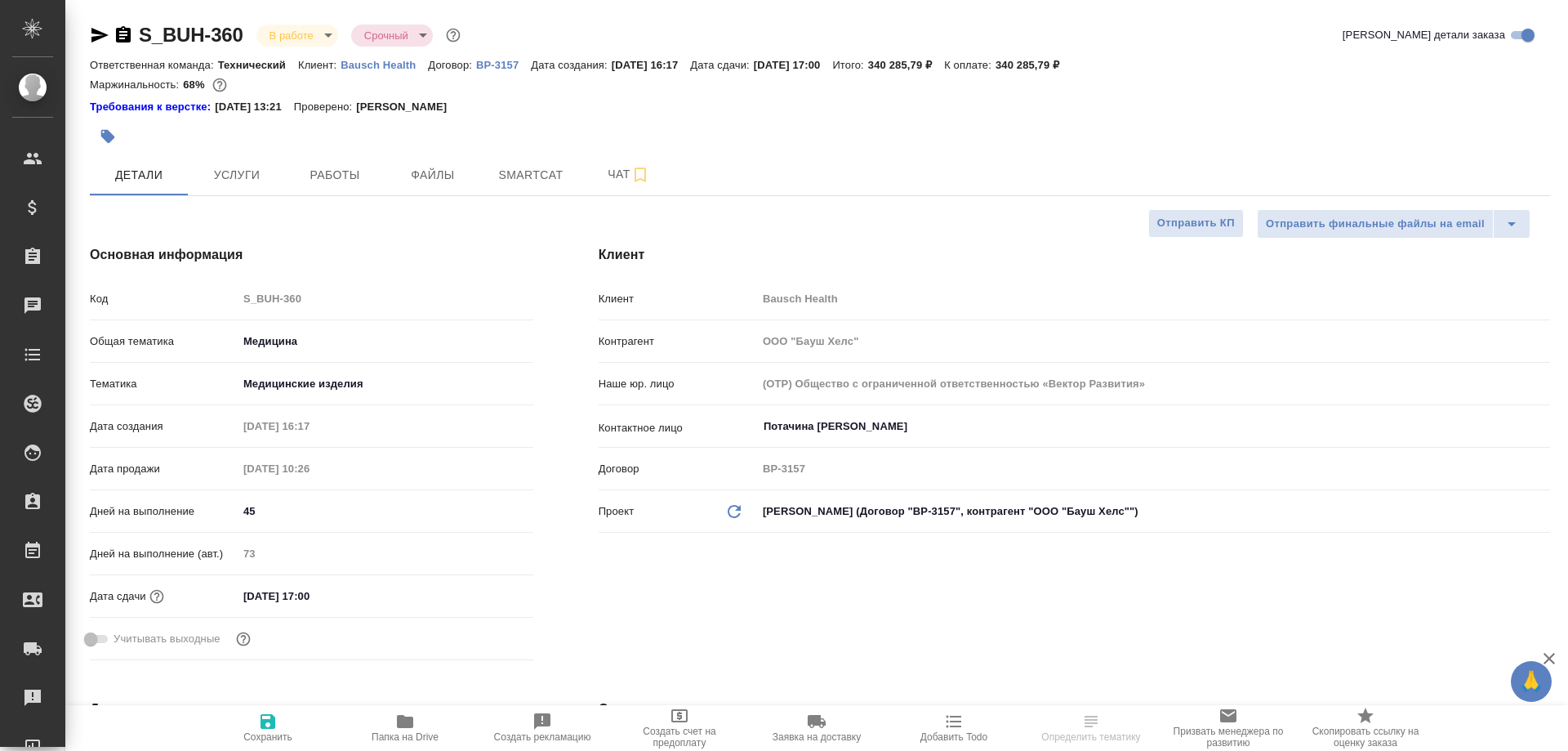
type textarea "x"
click at [526, 174] on span "Smartcat" at bounding box center [531, 175] width 78 height 21
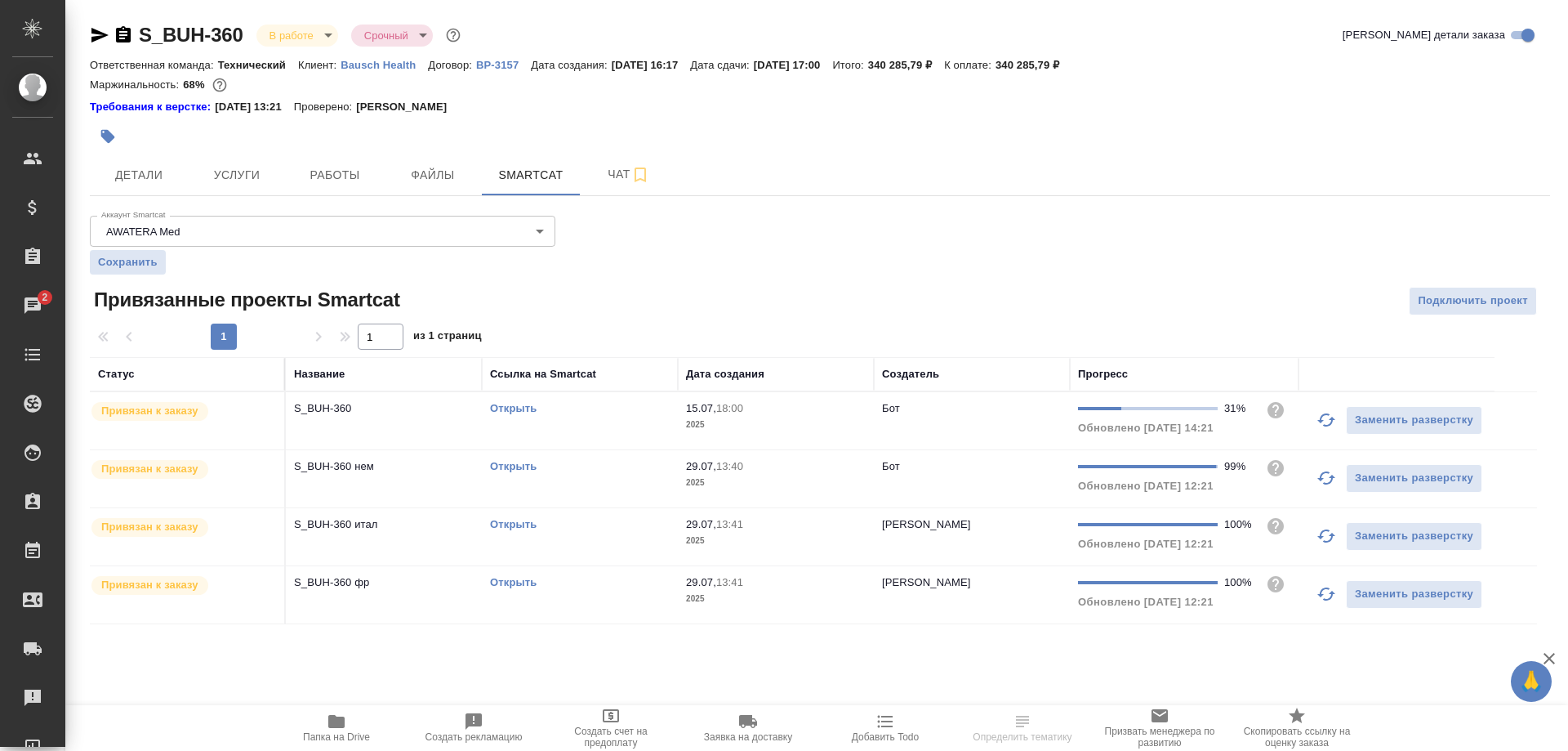
click at [525, 407] on link "Открыть" at bounding box center [513, 407] width 46 height 12
click at [125, 30] on icon "button" at bounding box center [123, 34] width 15 height 16
